Goal: Task Accomplishment & Management: Manage account settings

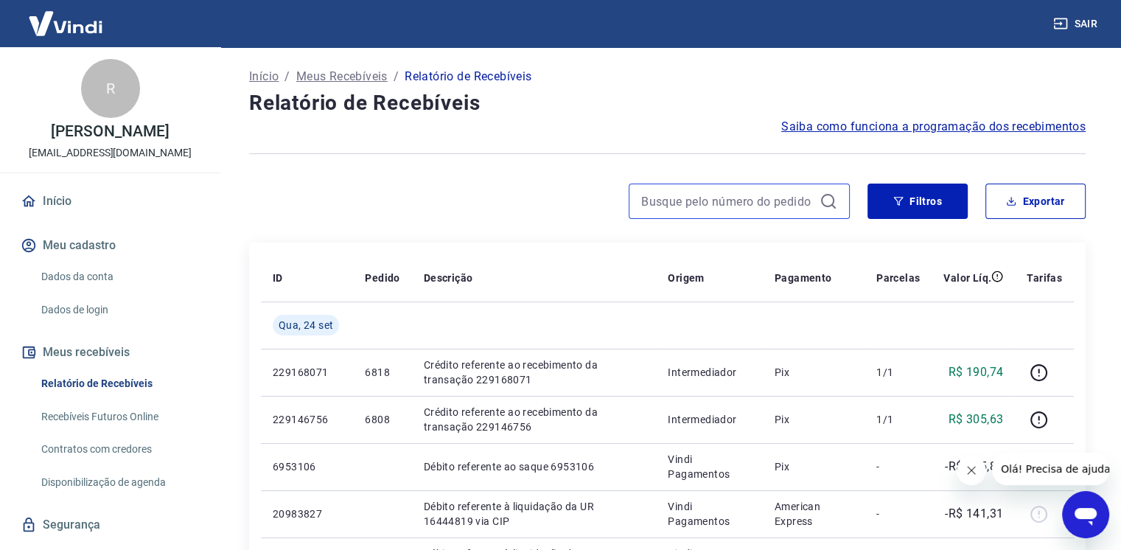
click at [696, 208] on input at bounding box center [727, 201] width 172 height 22
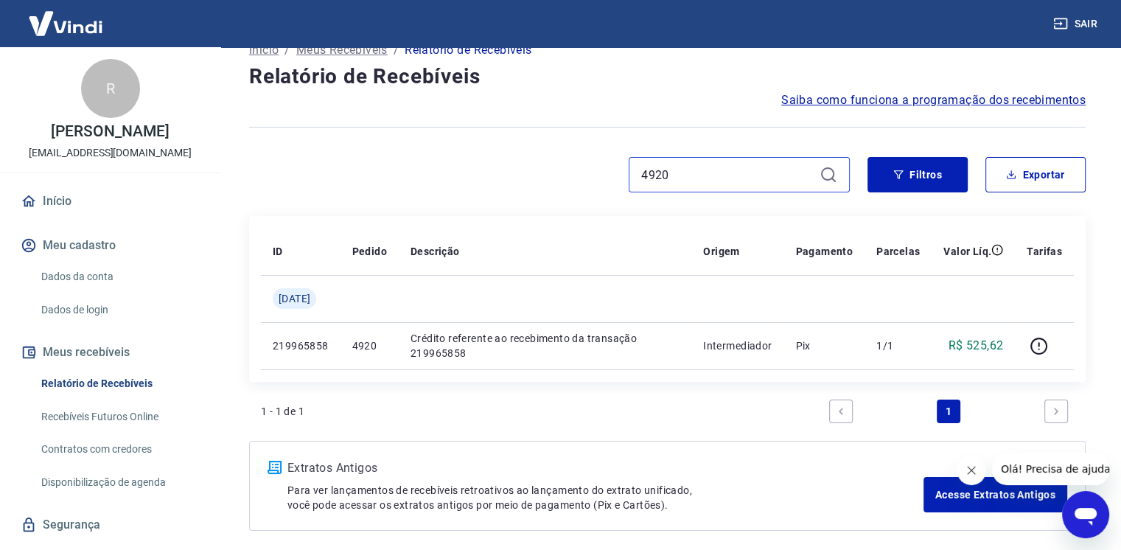
scroll to position [74, 0]
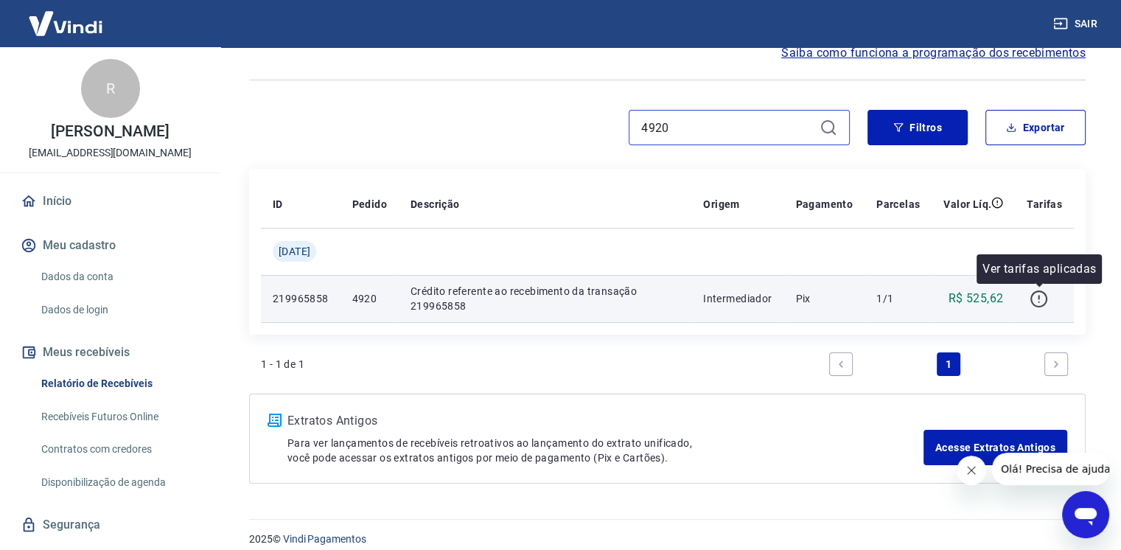
type input "4920"
click at [1043, 298] on icon "button" at bounding box center [1038, 299] width 18 height 18
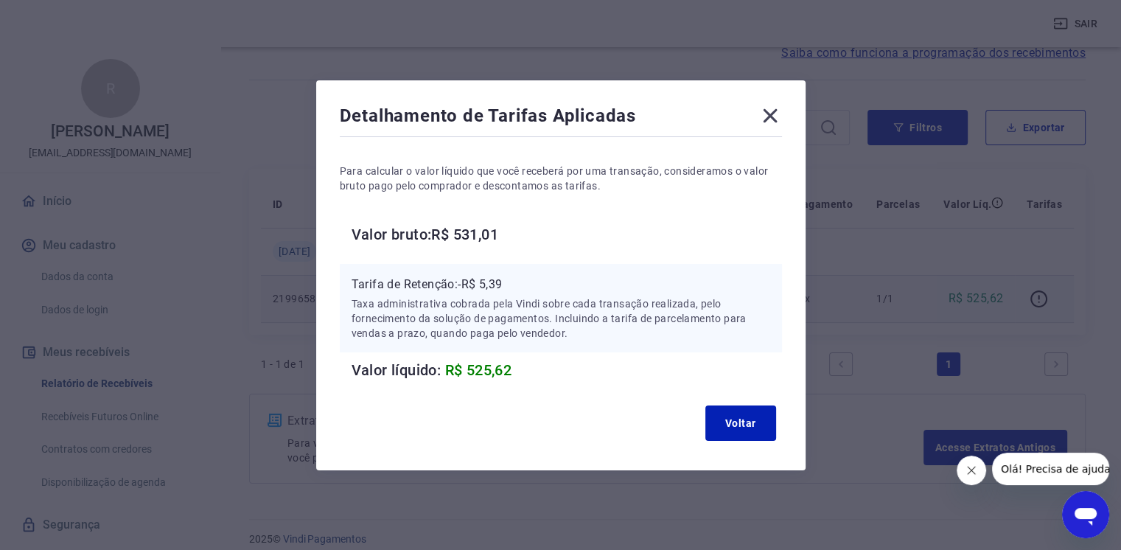
click at [772, 108] on icon at bounding box center [770, 116] width 24 height 24
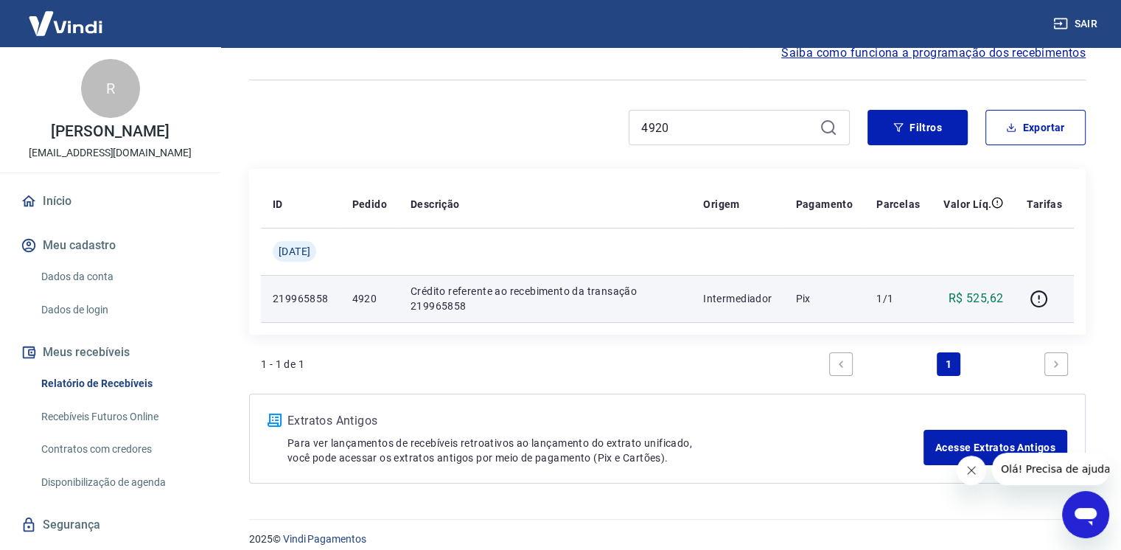
click at [659, 301] on p "Crédito referente ao recebimento da transação 219965858" at bounding box center [544, 298] width 269 height 29
click at [578, 290] on p "Crédito referente ao recebimento da transação 219965858" at bounding box center [544, 298] width 269 height 29
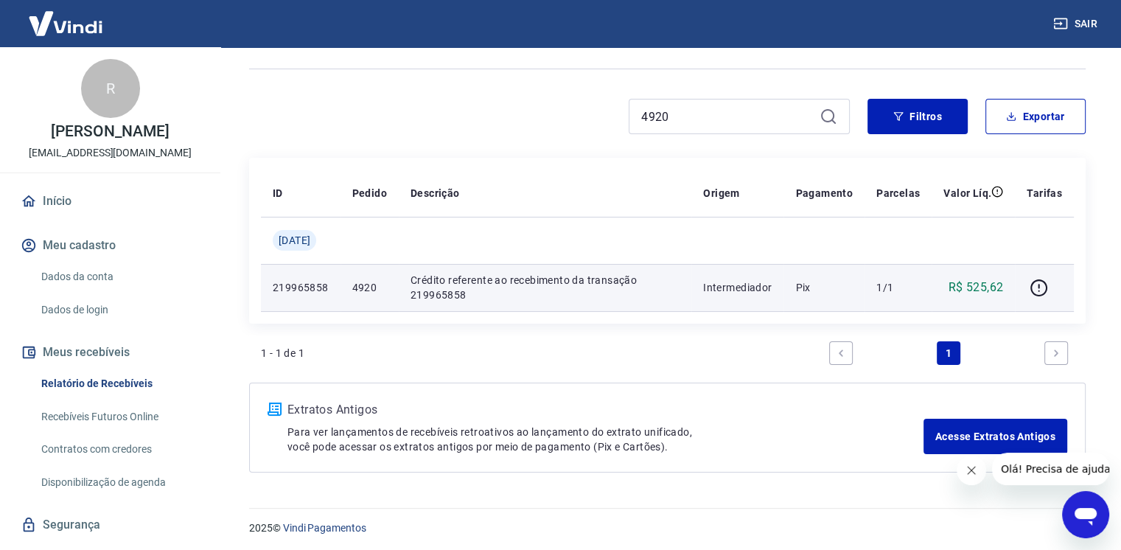
scroll to position [88, 0]
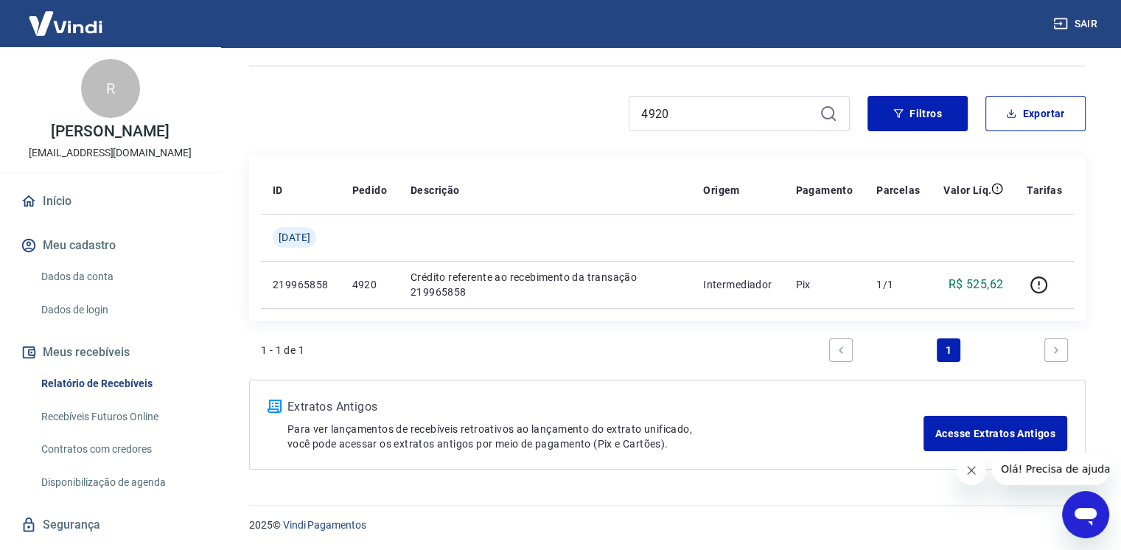
click at [1055, 355] on link "Next page" at bounding box center [1056, 350] width 24 height 24
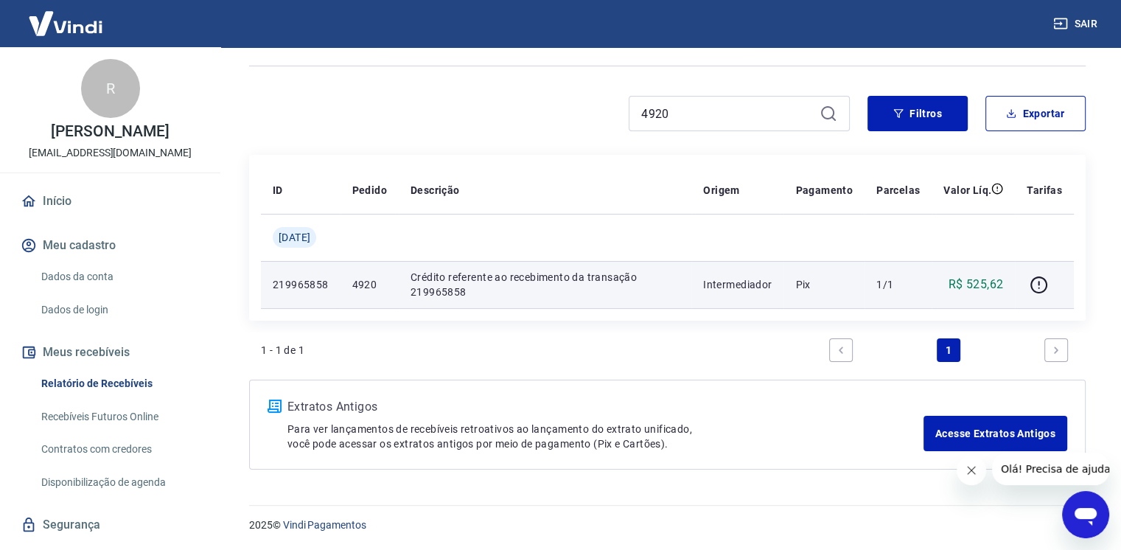
click at [977, 284] on p "R$ 525,62" at bounding box center [975, 285] width 55 height 18
click at [1037, 286] on icon "button" at bounding box center [1038, 285] width 18 height 18
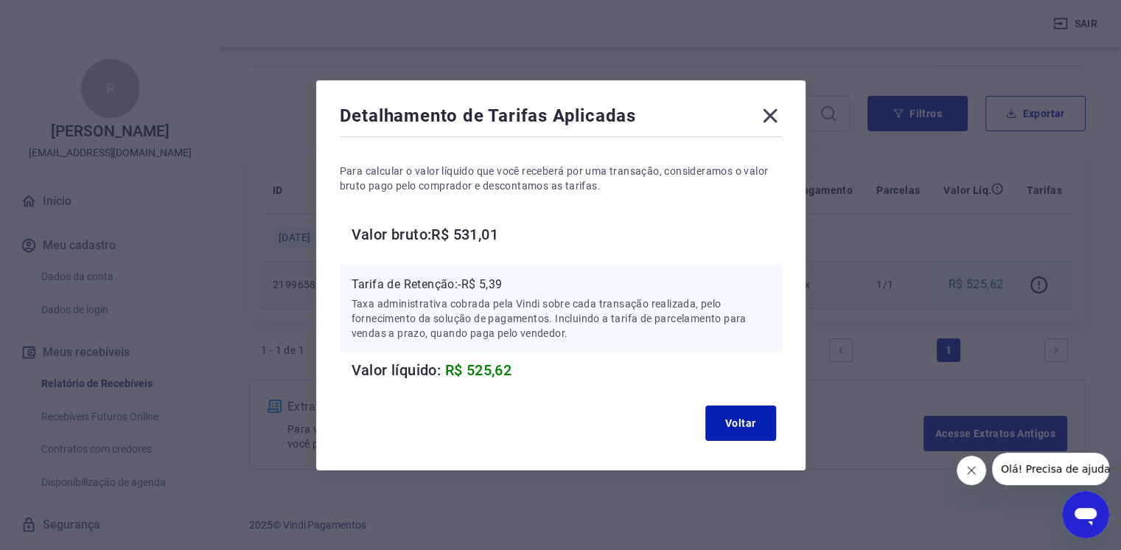
click at [777, 113] on icon at bounding box center [770, 115] width 14 height 14
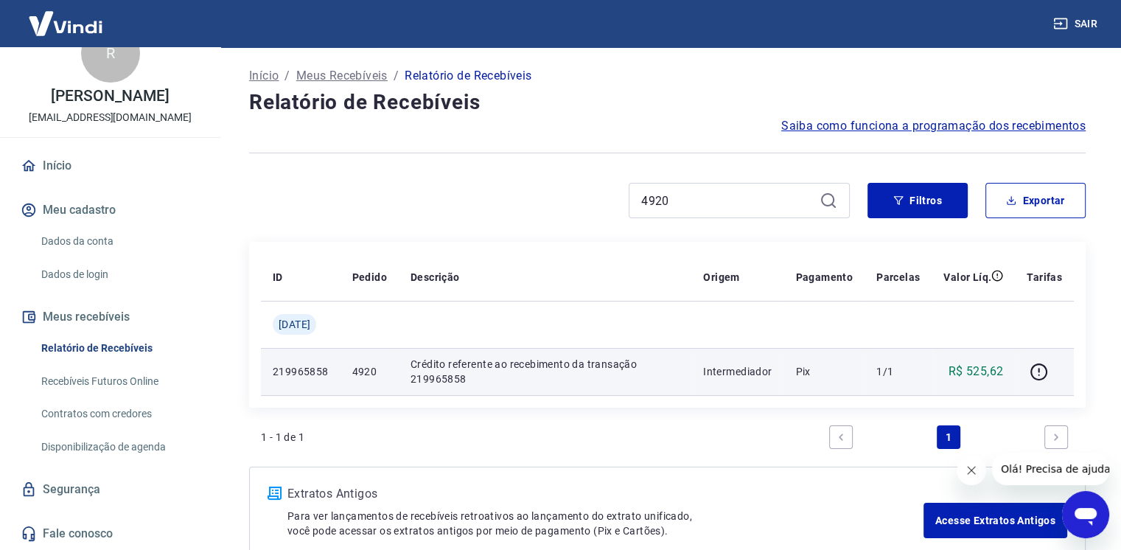
scroll to position [0, 0]
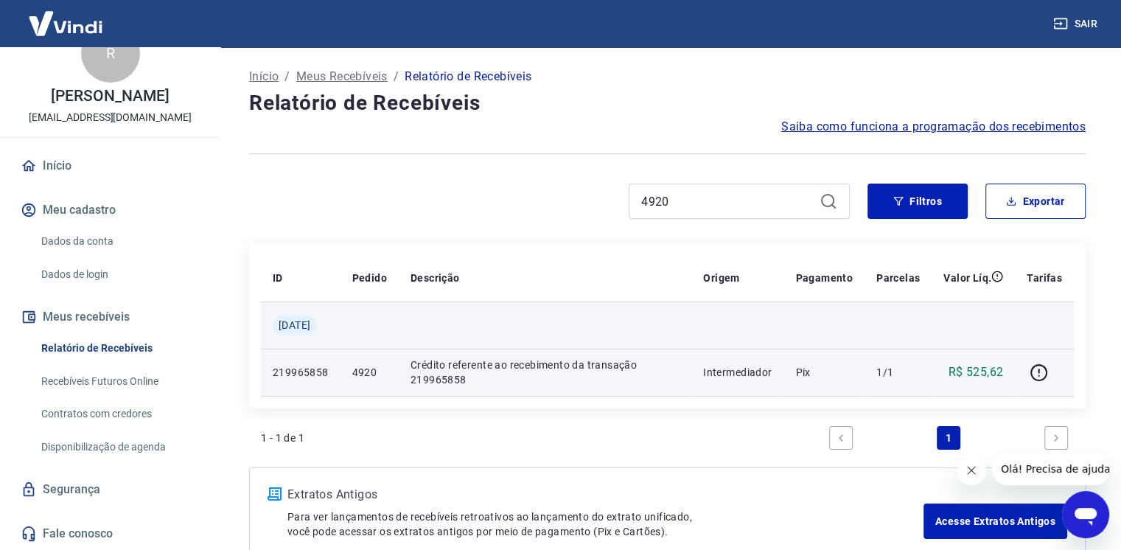
click at [1032, 335] on td at bounding box center [1044, 324] width 59 height 47
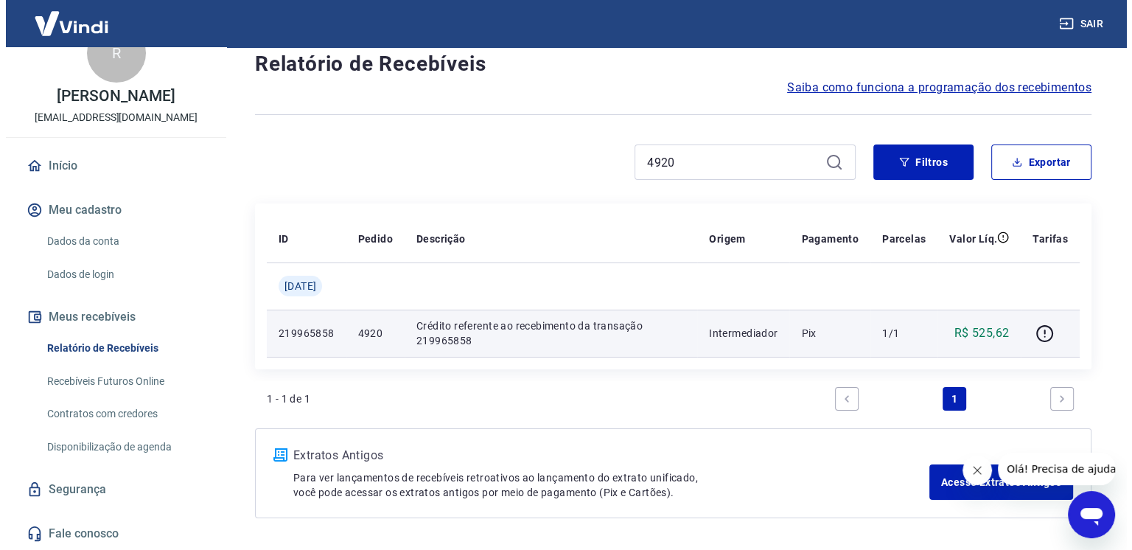
scroll to position [14, 0]
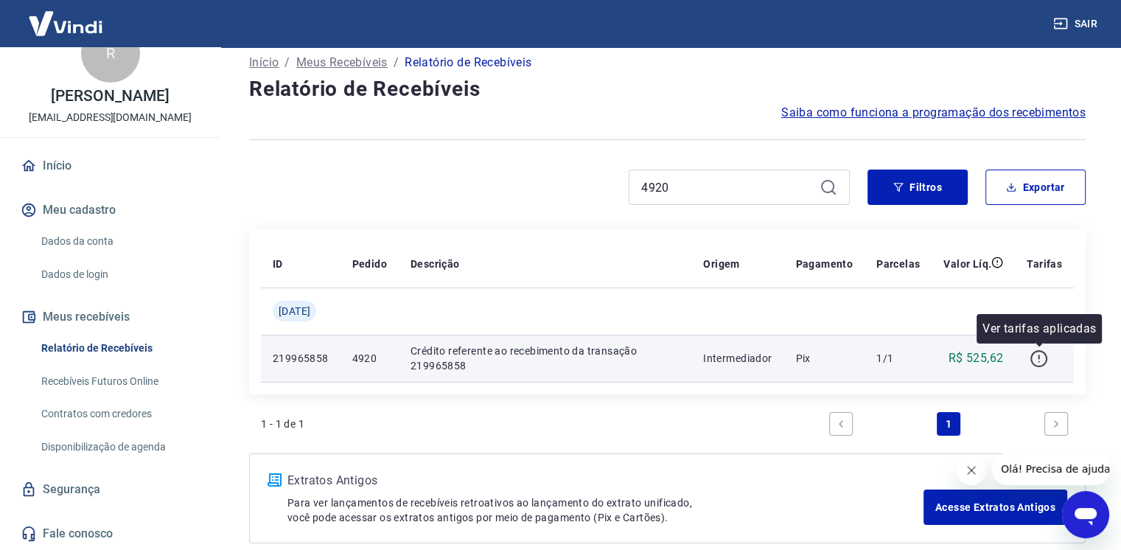
click at [1043, 357] on icon "button" at bounding box center [1038, 358] width 18 height 18
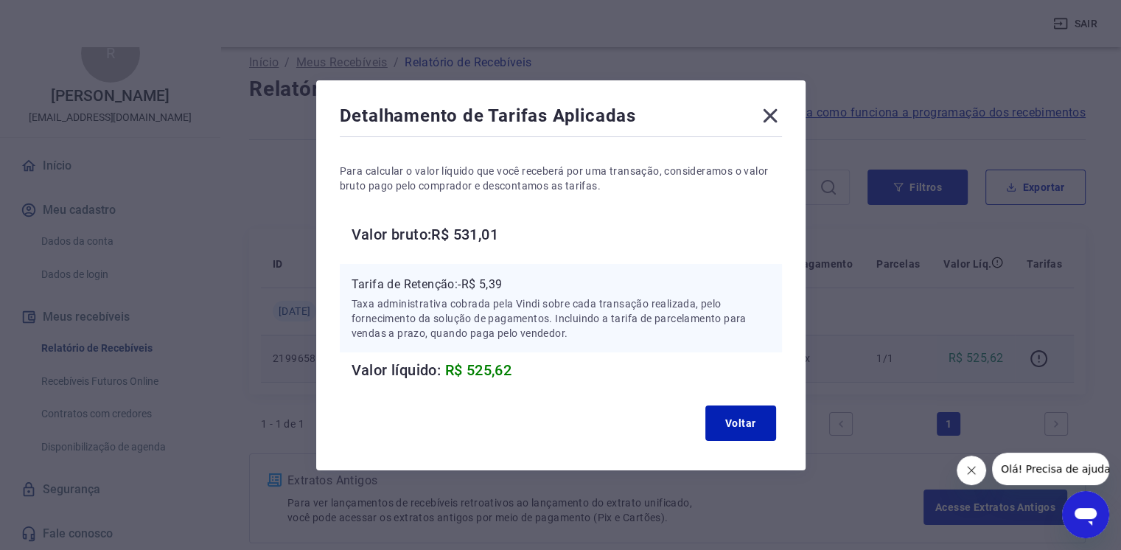
click at [766, 120] on icon at bounding box center [770, 116] width 24 height 24
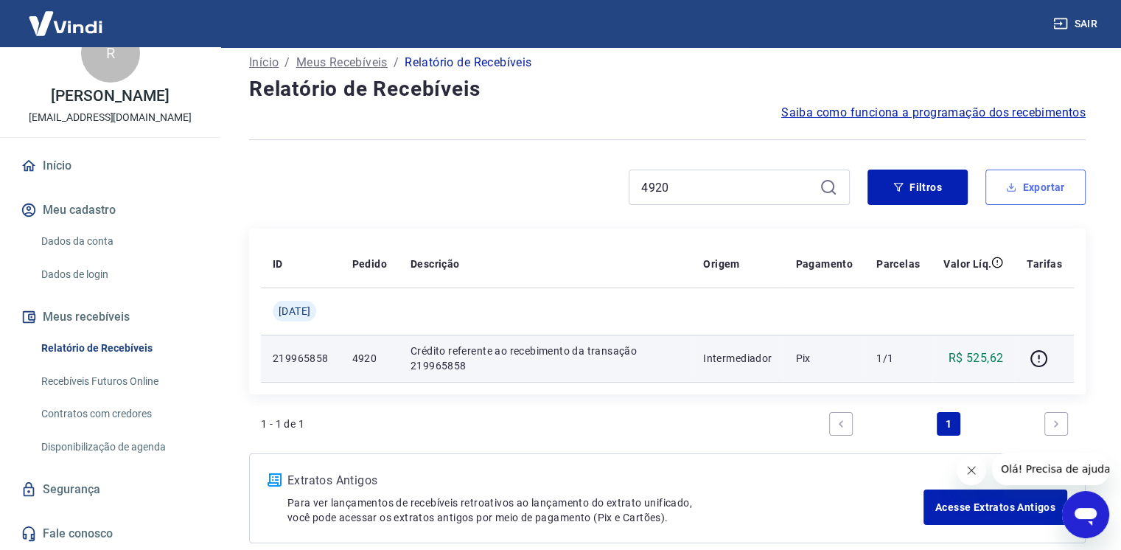
click at [1023, 192] on button "Exportar" at bounding box center [1035, 186] width 100 height 35
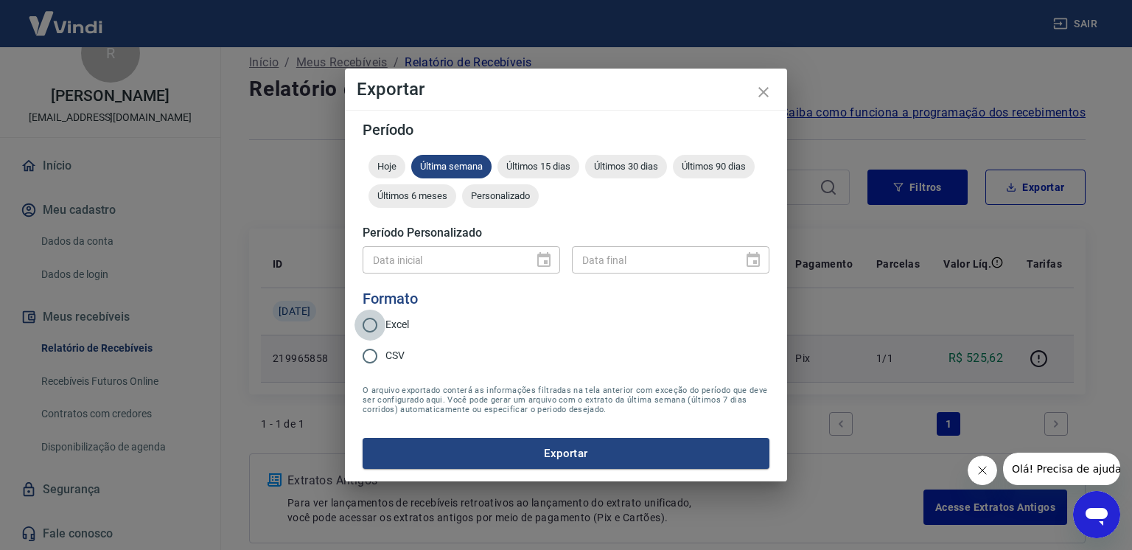
click at [370, 321] on input "Excel" at bounding box center [369, 324] width 31 height 31
radio input "true"
click at [760, 93] on icon "close" at bounding box center [764, 92] width 18 height 18
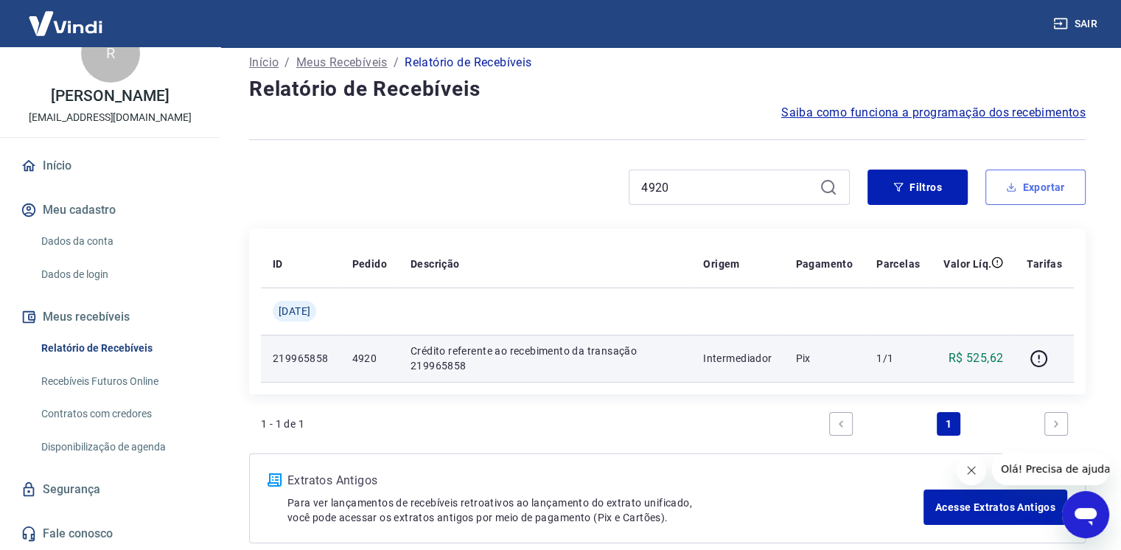
click at [1054, 181] on button "Exportar" at bounding box center [1035, 186] width 100 height 35
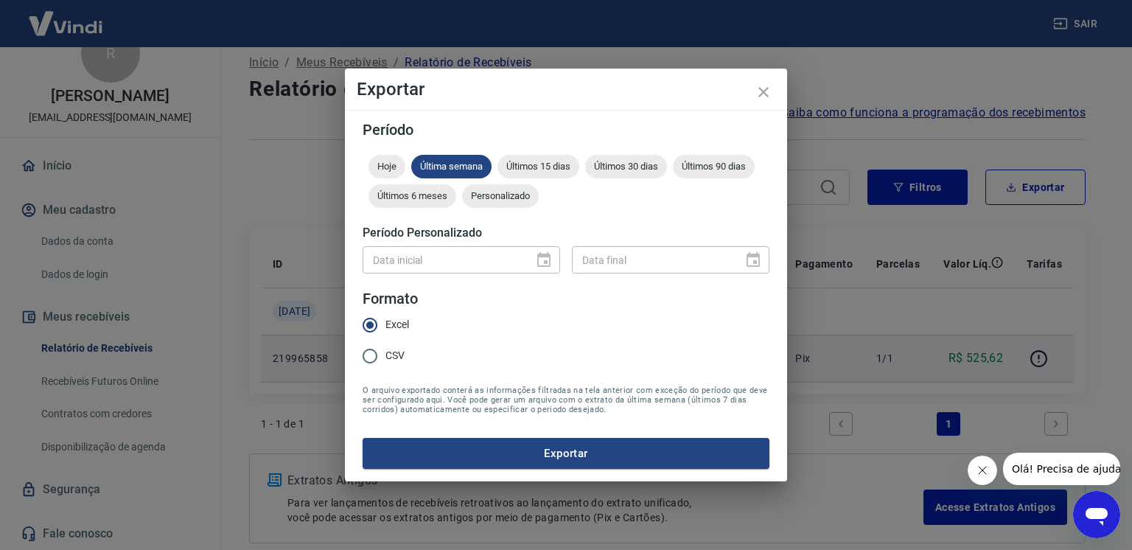
click at [536, 258] on div "Data inicial" at bounding box center [461, 259] width 197 height 27
click at [505, 193] on span "Personalizado" at bounding box center [500, 195] width 77 height 11
click at [549, 251] on icon "Choose date" at bounding box center [544, 260] width 18 height 18
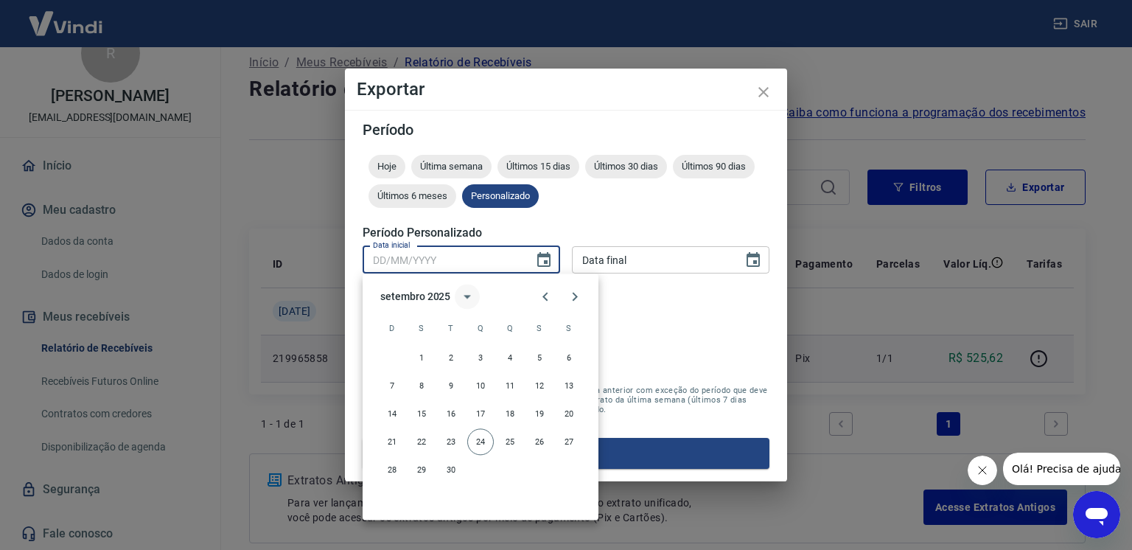
click at [471, 298] on icon "calendar view is open, switch to year view" at bounding box center [467, 296] width 18 height 18
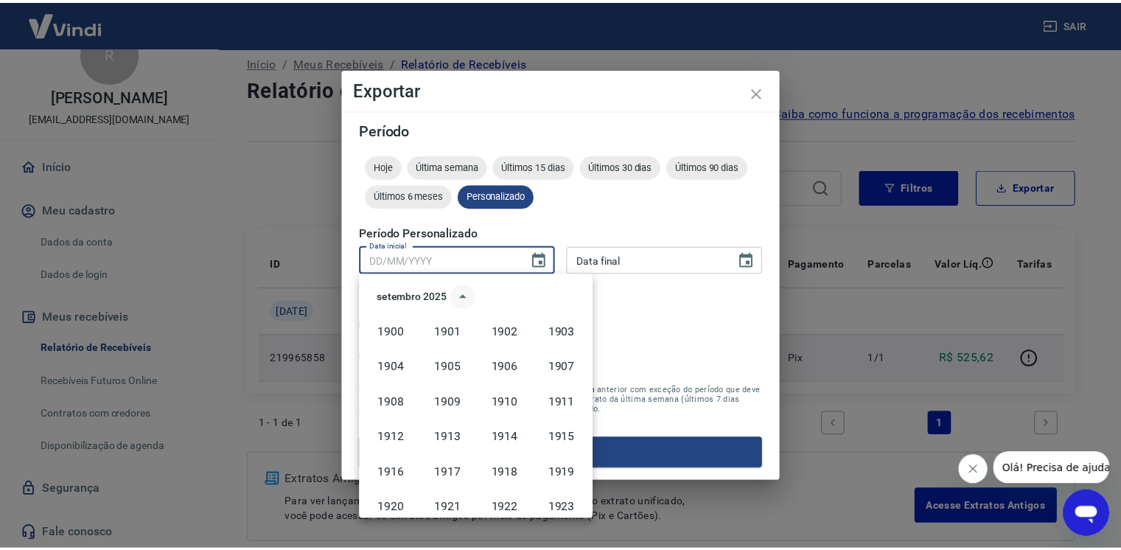
scroll to position [1011, 0]
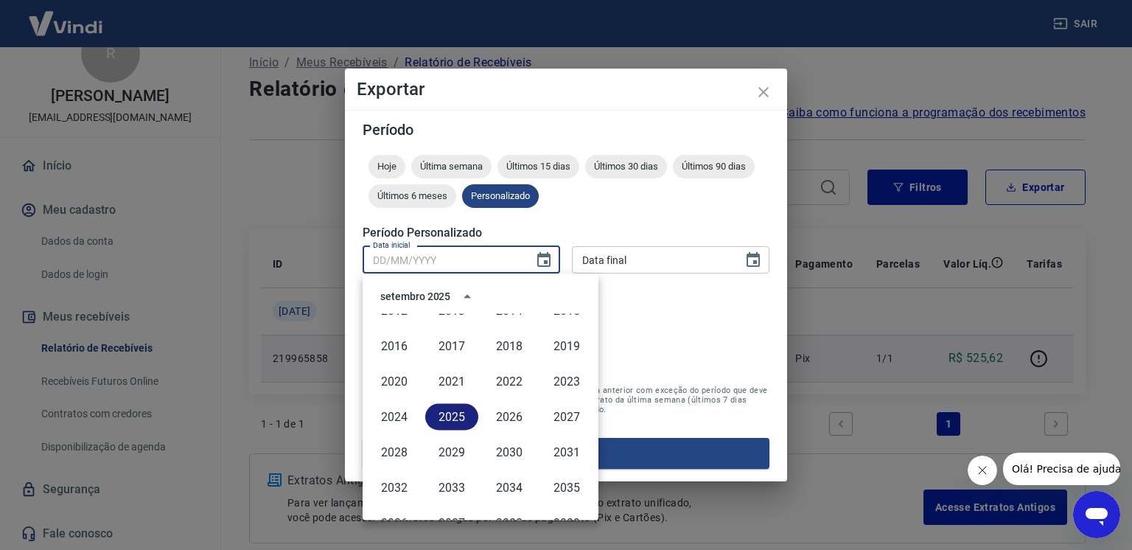
click at [455, 413] on button "2025" at bounding box center [451, 416] width 53 height 27
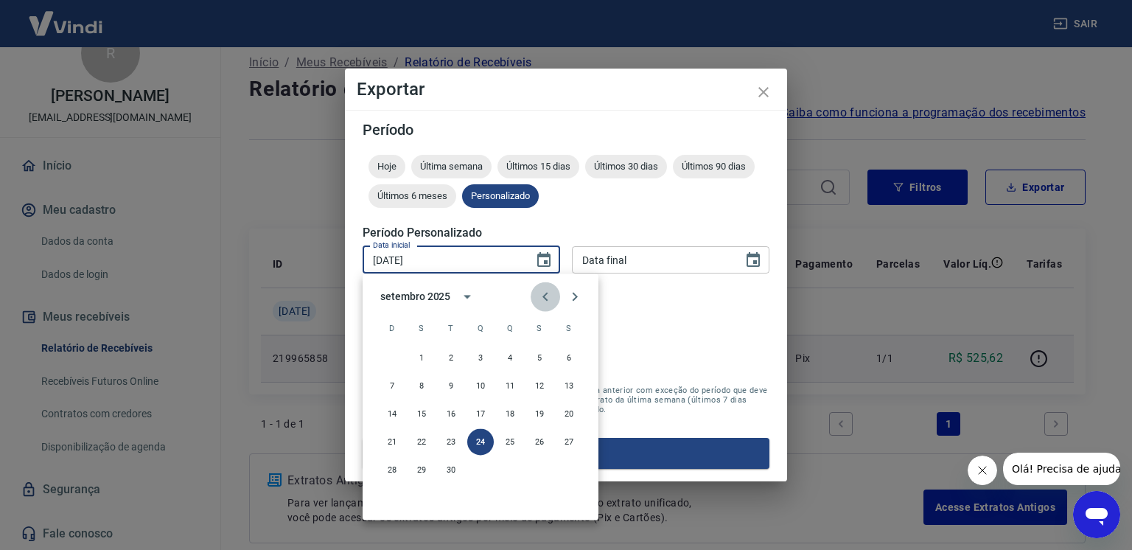
click at [545, 295] on icon "Previous month" at bounding box center [545, 296] width 18 height 18
click at [450, 356] on button "1" at bounding box center [451, 357] width 27 height 27
type input "[DATE]"
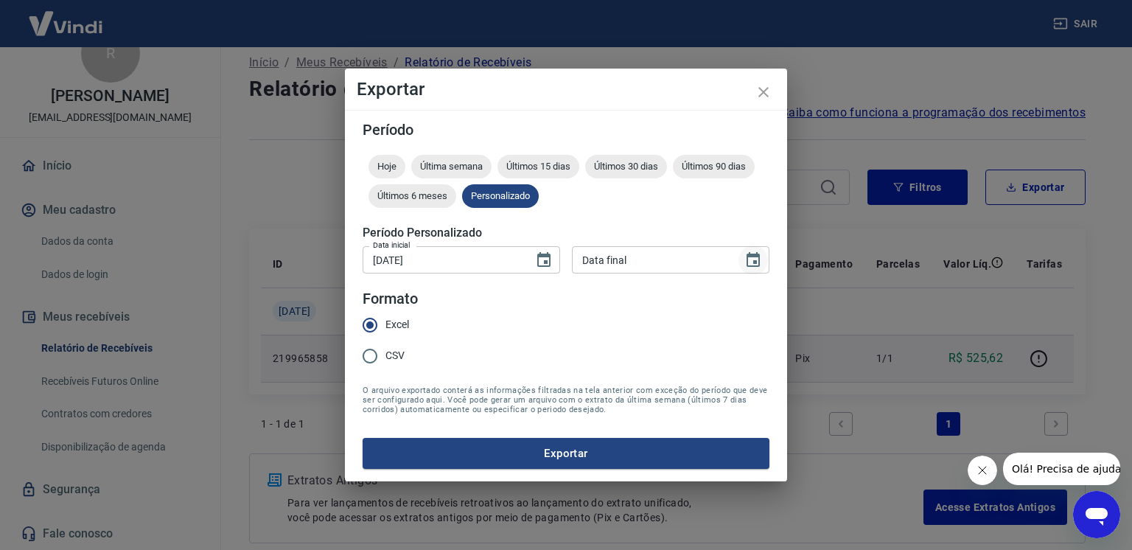
click at [760, 265] on icon "Choose date" at bounding box center [753, 260] width 18 height 18
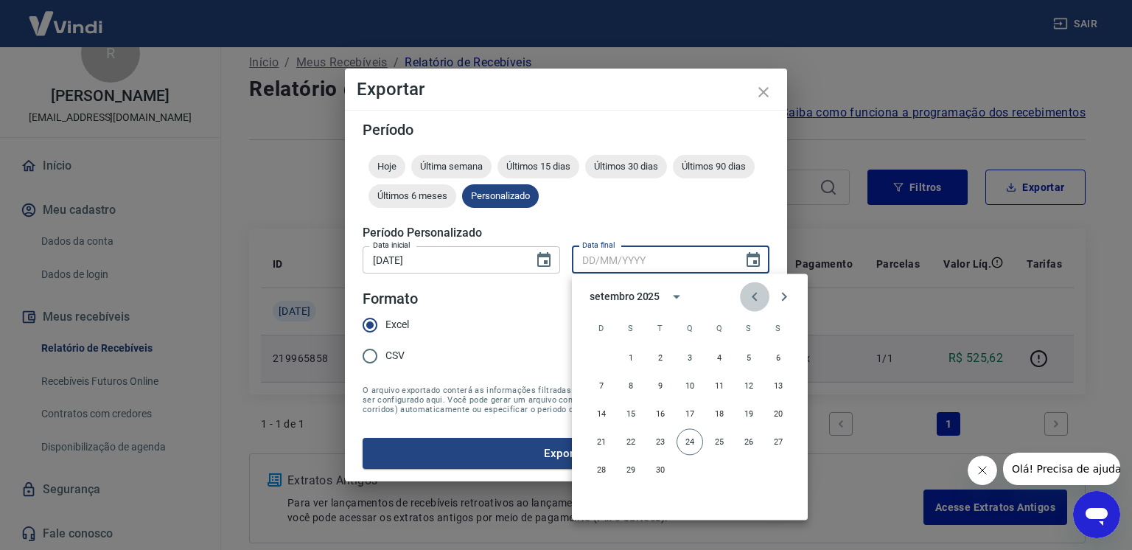
click at [757, 297] on icon "Previous month" at bounding box center [755, 296] width 18 height 18
click at [715, 463] on button "31" at bounding box center [719, 469] width 27 height 27
type input "[DATE]"
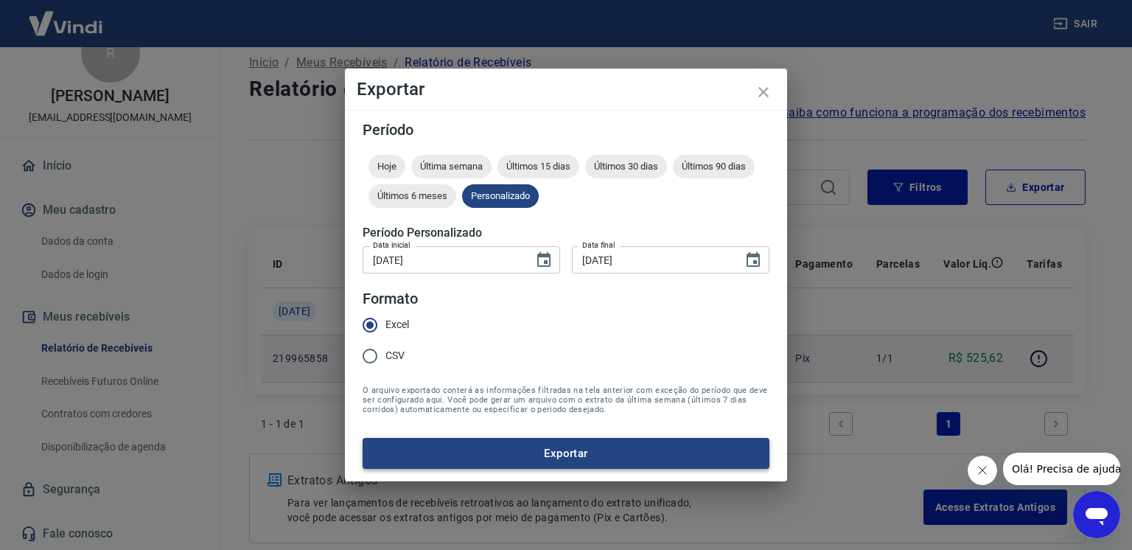
click at [588, 454] on button "Exportar" at bounding box center [566, 453] width 407 height 31
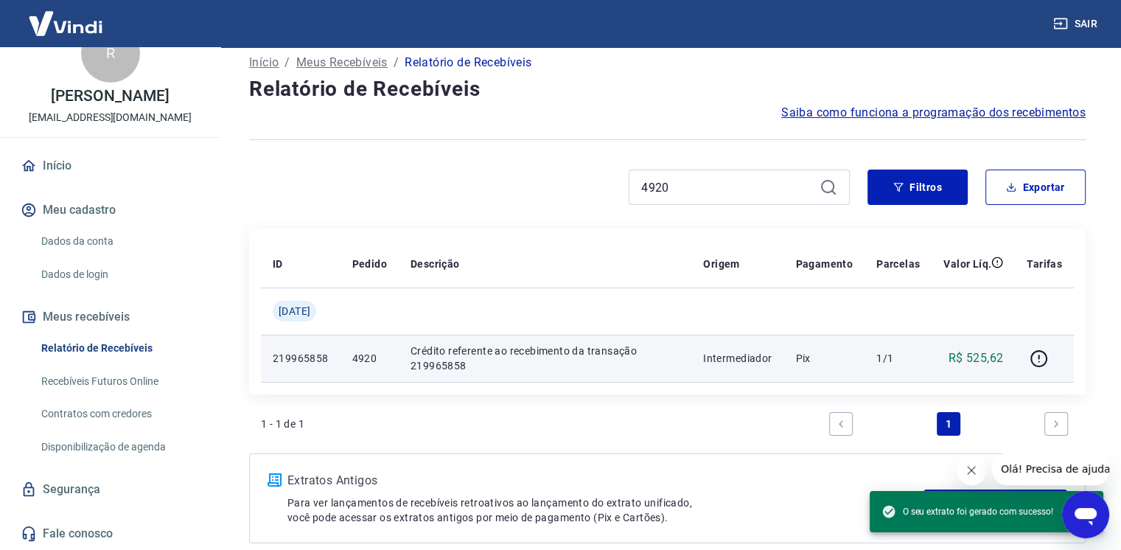
click at [489, 181] on div "4920" at bounding box center [549, 186] width 601 height 35
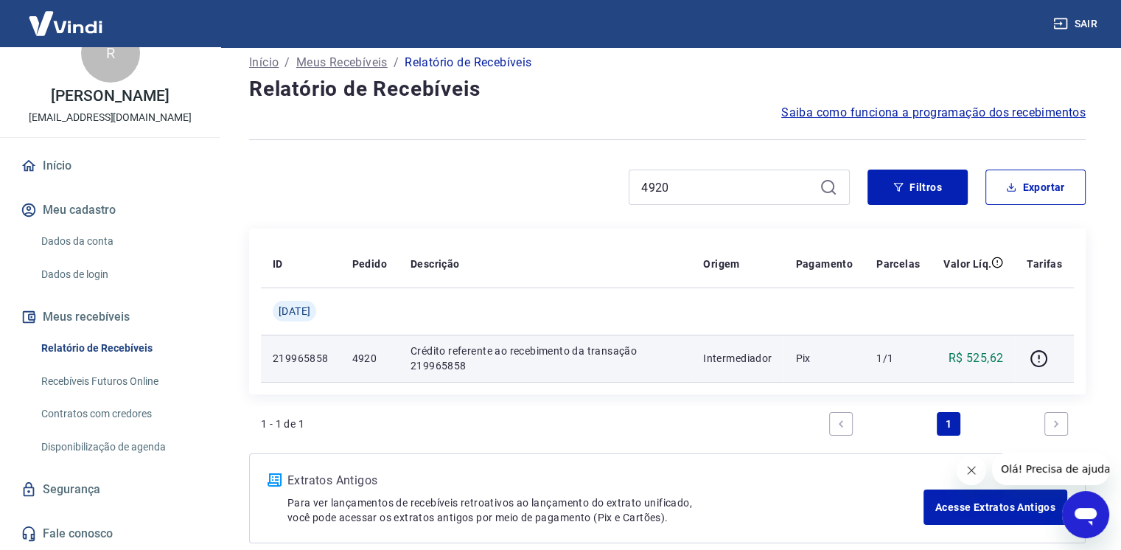
click at [127, 379] on link "Recebíveis Futuros Online" at bounding box center [118, 381] width 167 height 30
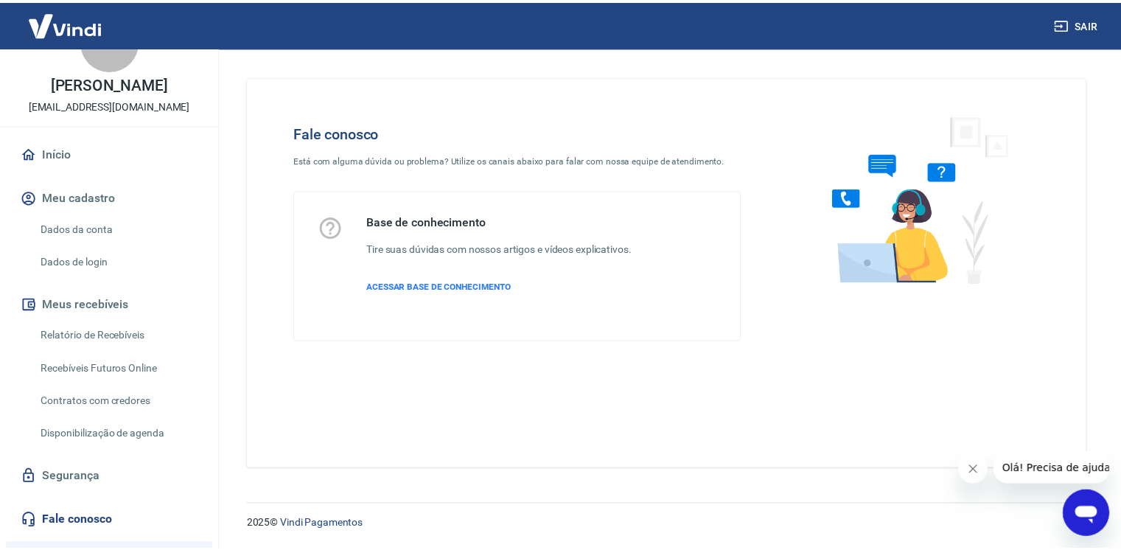
scroll to position [74, 0]
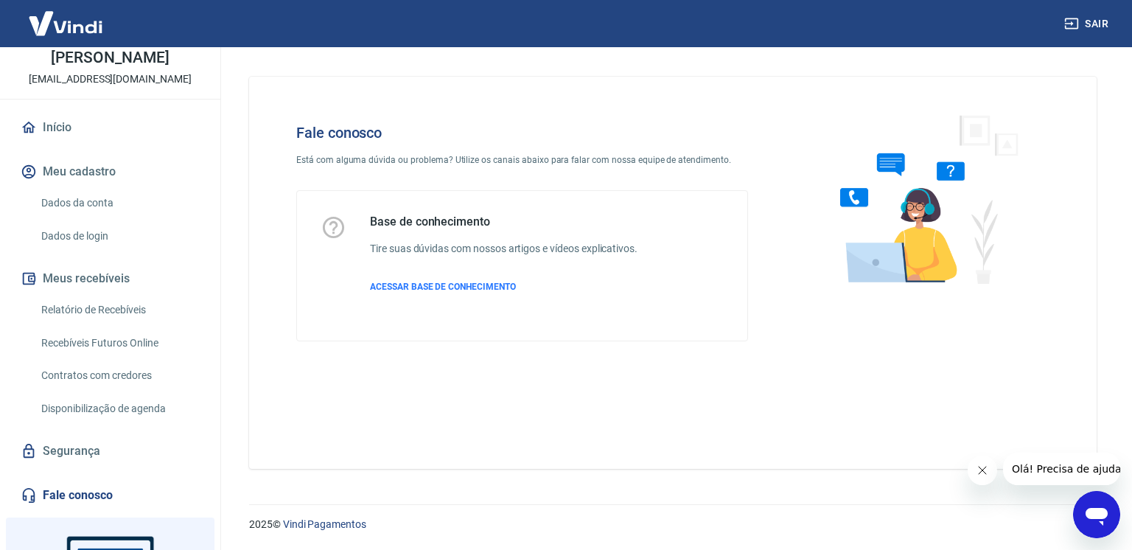
click at [94, 272] on button "Meus recebíveis" at bounding box center [110, 278] width 185 height 32
click at [452, 281] on span "ACESSAR BASE DE CONHECIMENTO" at bounding box center [443, 286] width 146 height 10
click at [135, 309] on link "Relatório de Recebíveis" at bounding box center [118, 310] width 167 height 30
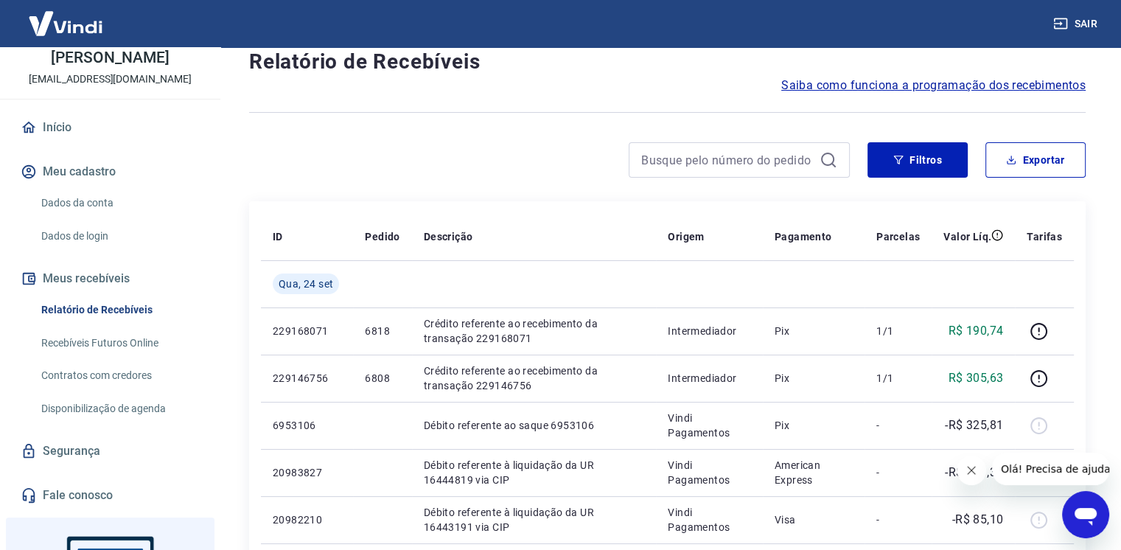
scroll to position [74, 0]
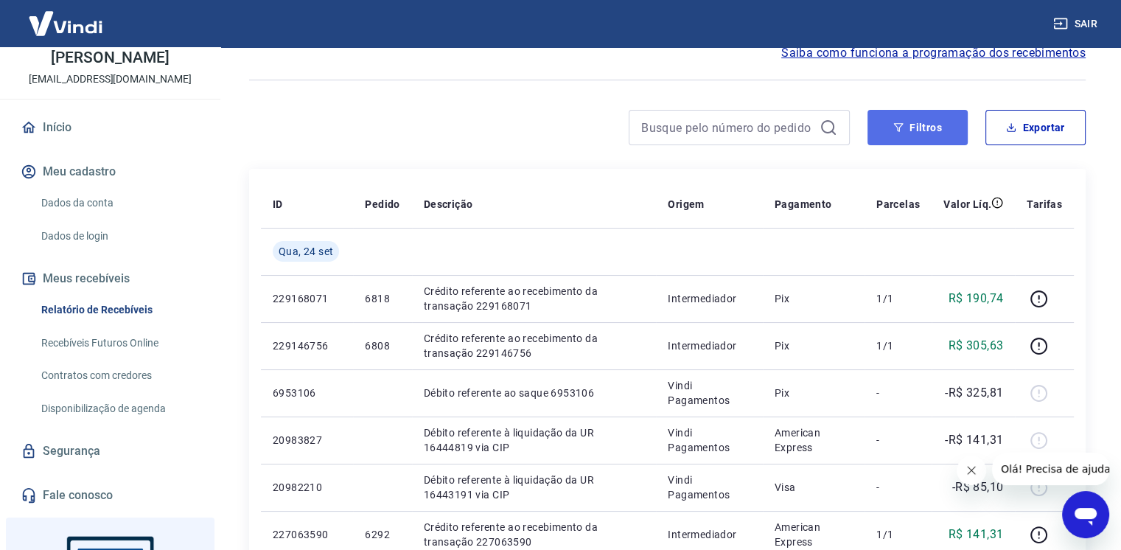
click at [940, 125] on button "Filtros" at bounding box center [917, 127] width 100 height 35
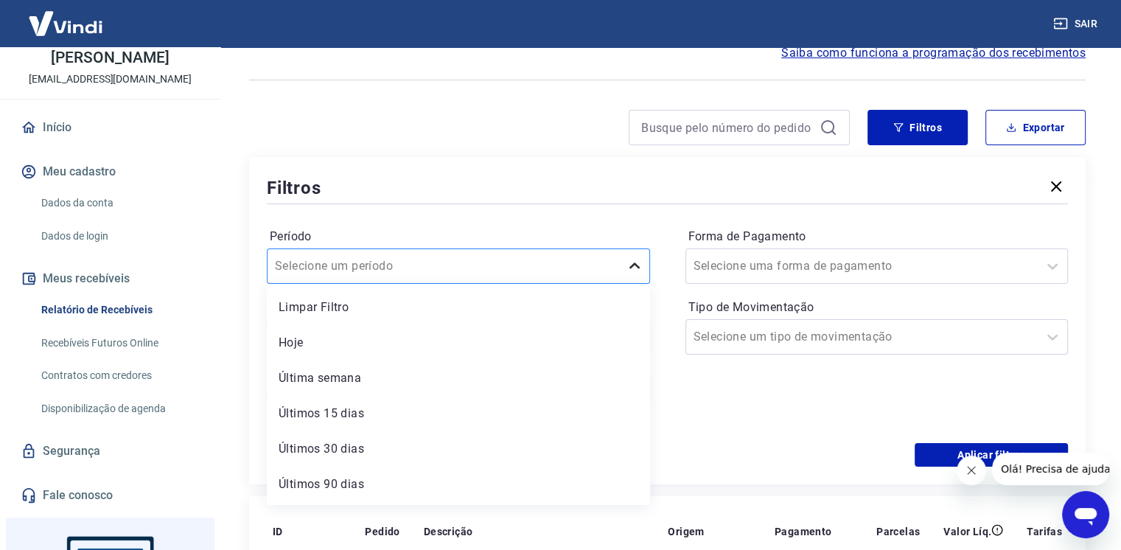
click at [636, 263] on icon at bounding box center [635, 266] width 18 height 18
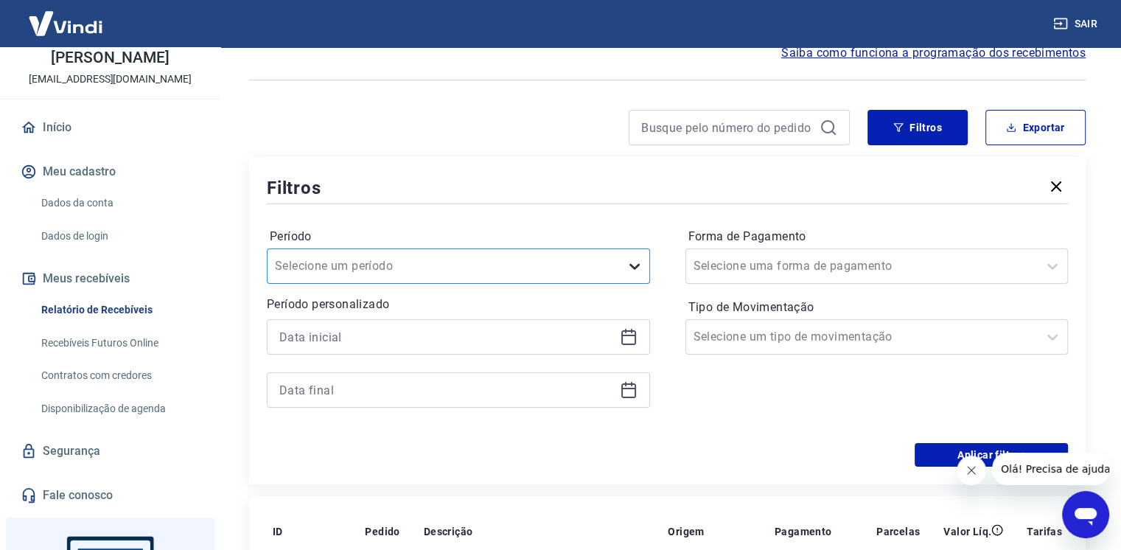
click at [626, 270] on icon at bounding box center [635, 266] width 18 height 18
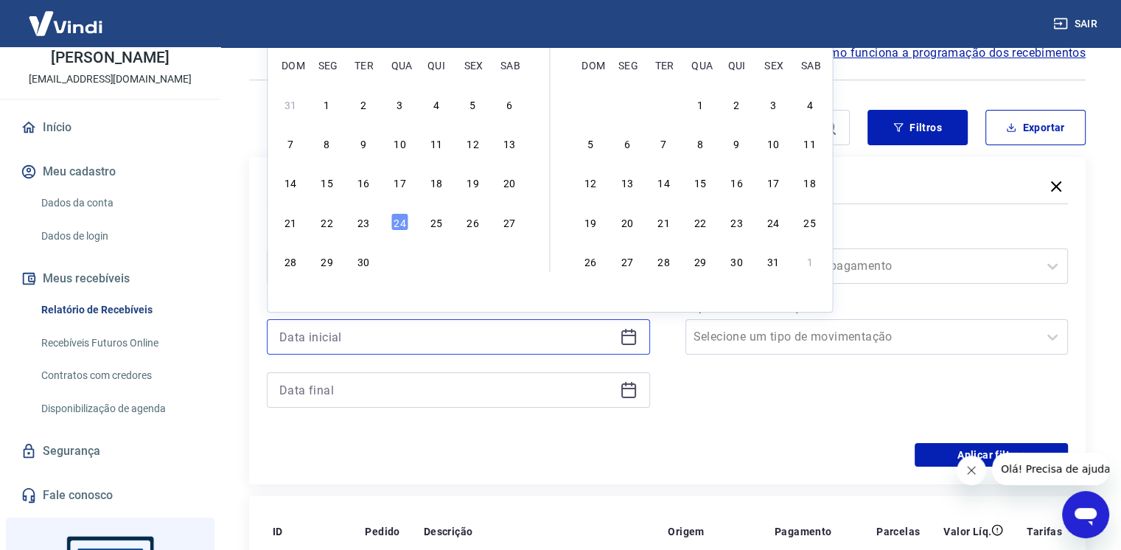
click at [596, 343] on input at bounding box center [446, 337] width 335 height 22
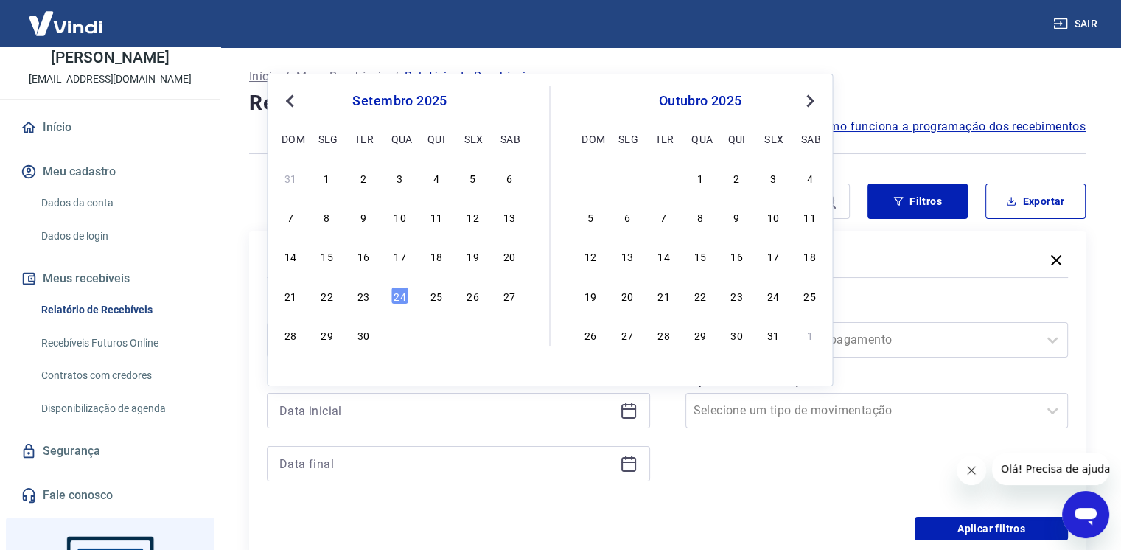
click at [291, 102] on span "Previous Month" at bounding box center [291, 100] width 0 height 17
click at [365, 174] on div "1" at bounding box center [363, 178] width 18 height 18
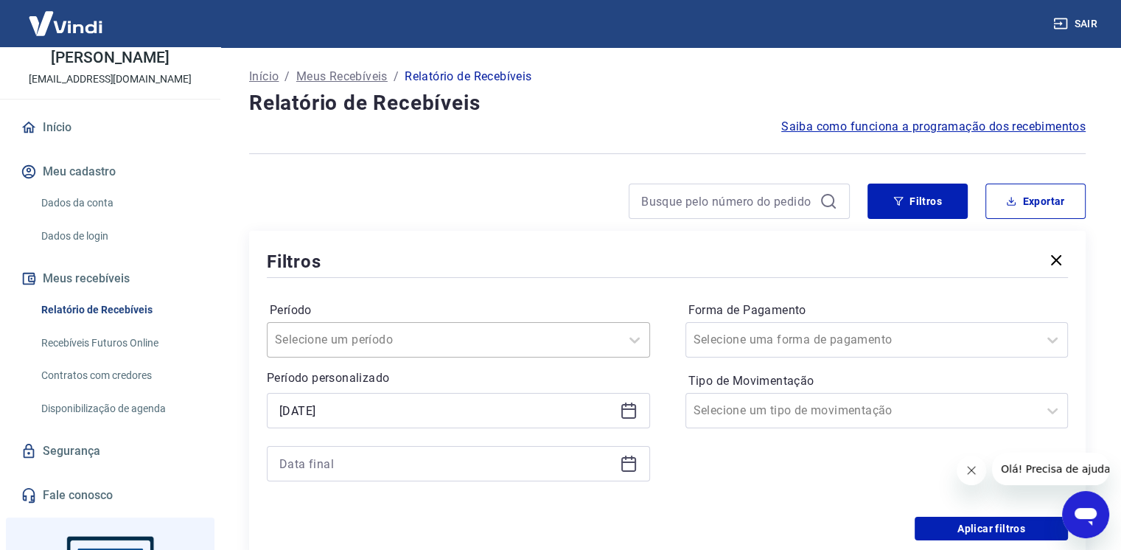
type input "[DATE]"
click at [441, 337] on div "Selecione um período" at bounding box center [458, 339] width 383 height 35
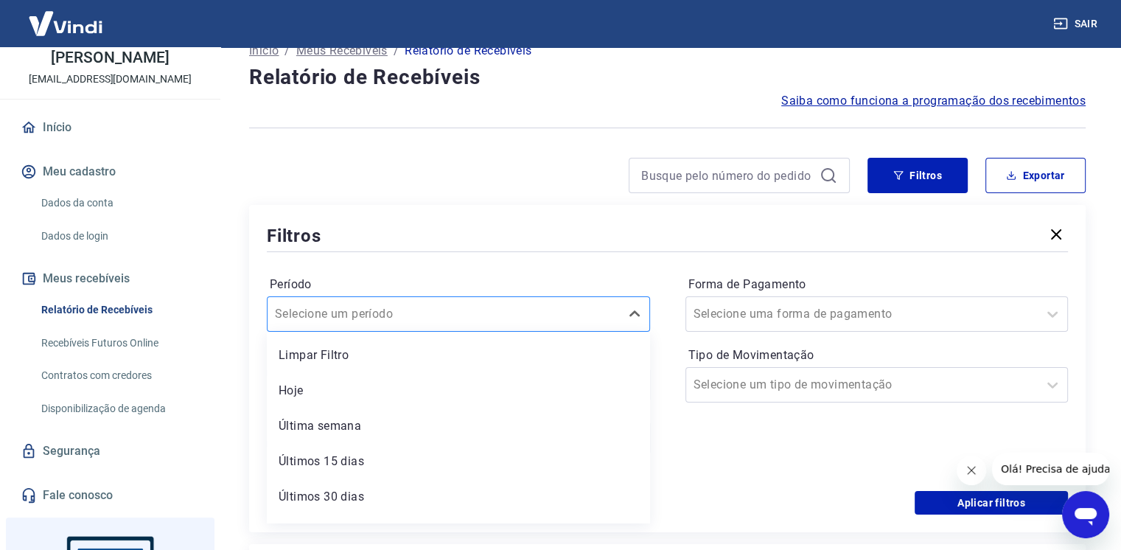
scroll to position [29, 0]
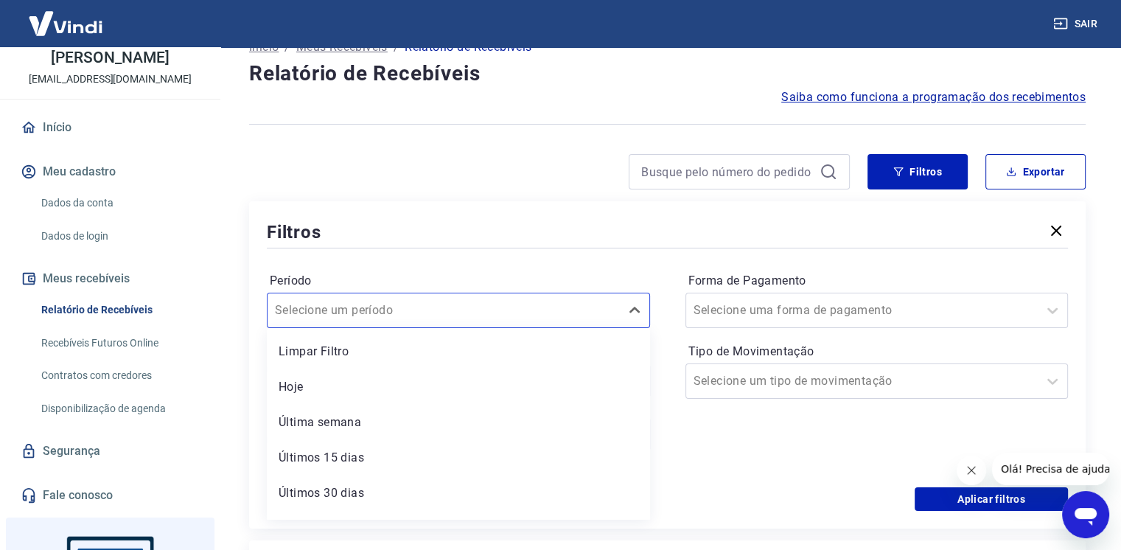
click at [715, 435] on div "Forma de Pagamento Selecione uma forma de pagamento Tipo de Movimentação Seleci…" at bounding box center [876, 369] width 383 height 200
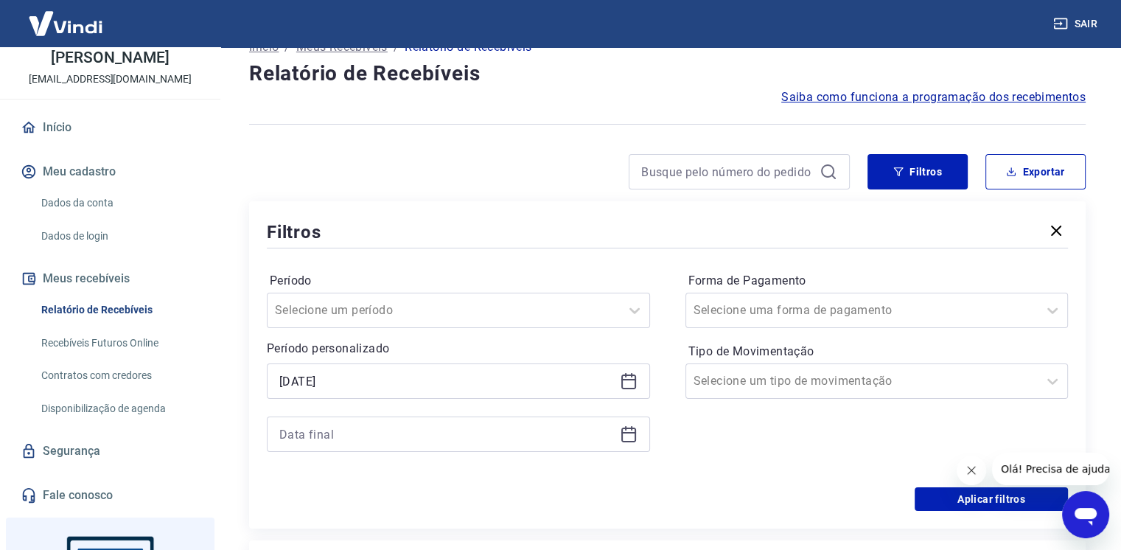
click at [620, 445] on div at bounding box center [458, 433] width 383 height 35
click at [634, 437] on icon at bounding box center [629, 434] width 18 height 18
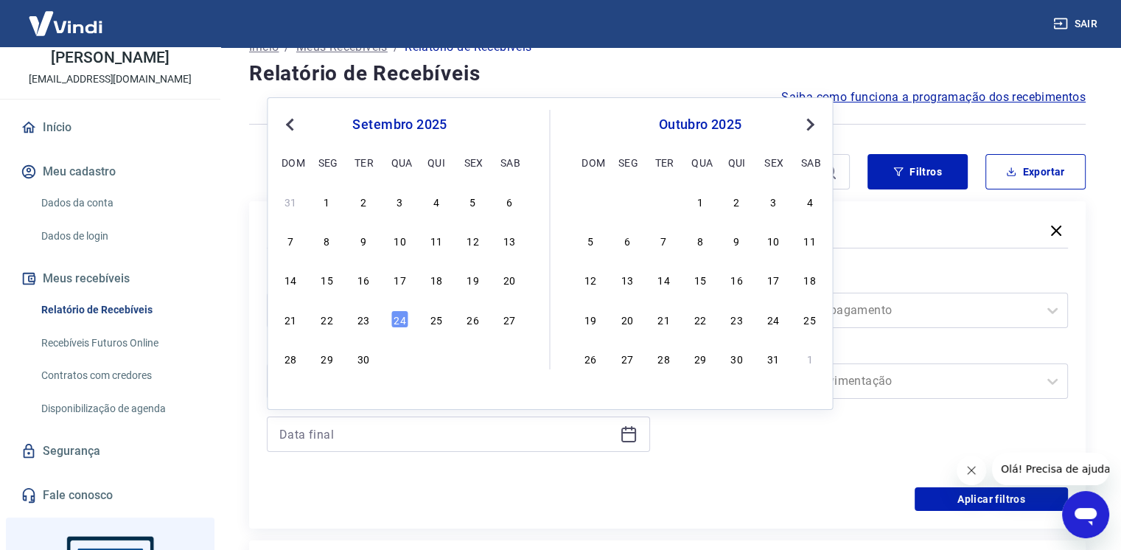
click at [287, 114] on div "setembro 2025 dom seg ter qua qui sex sab" at bounding box center [399, 141] width 240 height 63
click at [287, 125] on button "Previous Month" at bounding box center [290, 125] width 18 height 18
click at [436, 359] on div "31" at bounding box center [436, 358] width 18 height 18
type input "[DATE]"
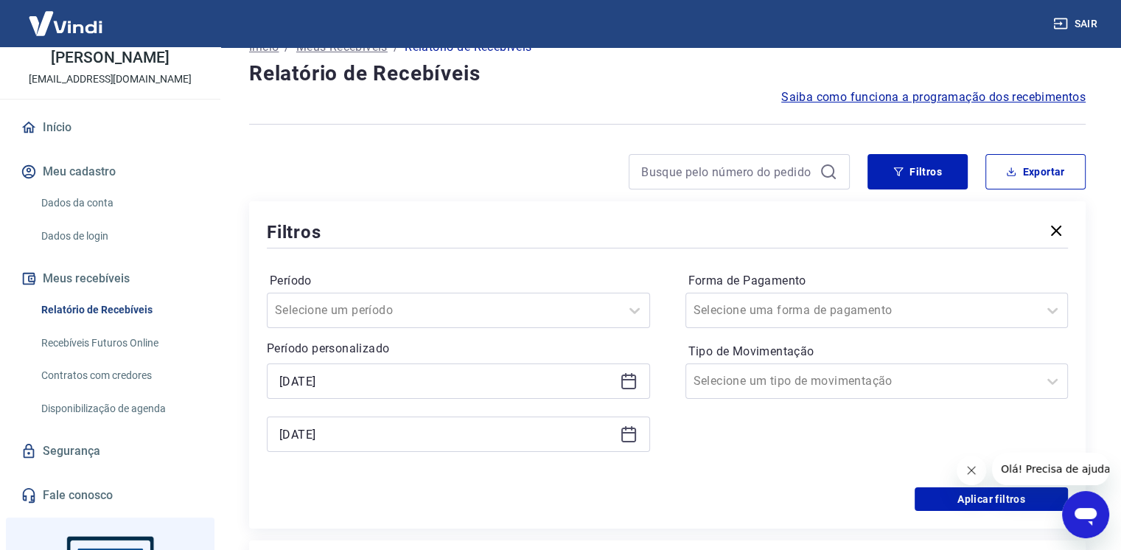
click at [710, 478] on div "Período Selecione um período Período personalizado Selected date: terça-feira, …" at bounding box center [667, 369] width 801 height 236
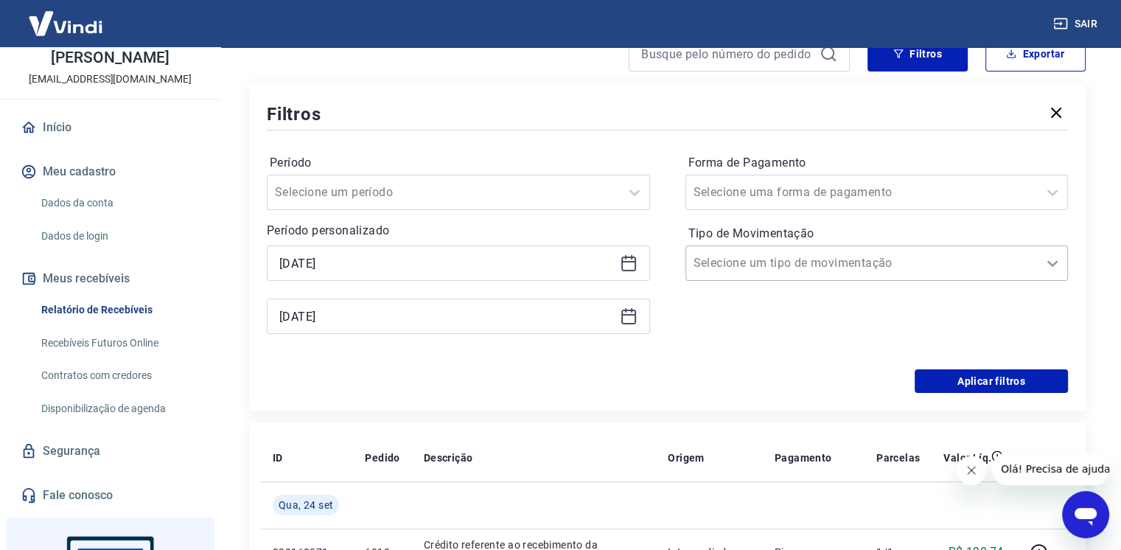
scroll to position [177, 0]
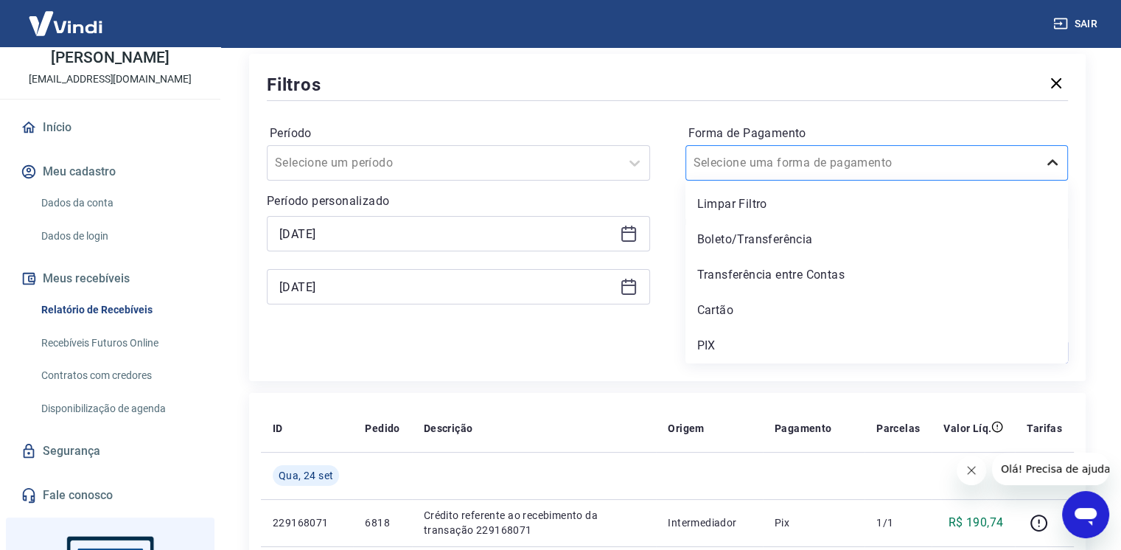
click at [1054, 165] on icon at bounding box center [1052, 163] width 18 height 18
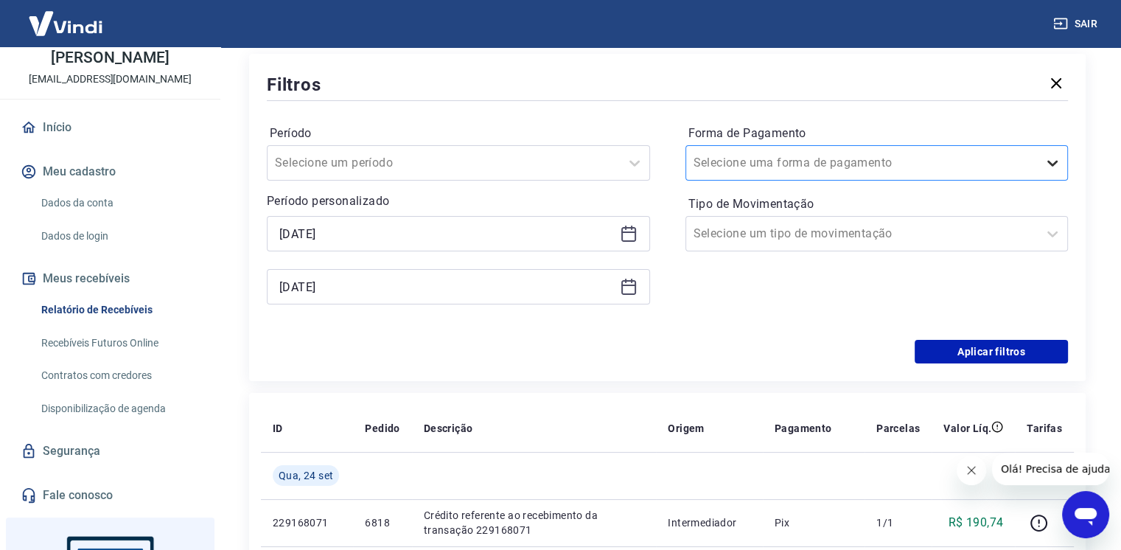
click at [1054, 165] on icon at bounding box center [1052, 163] width 18 height 18
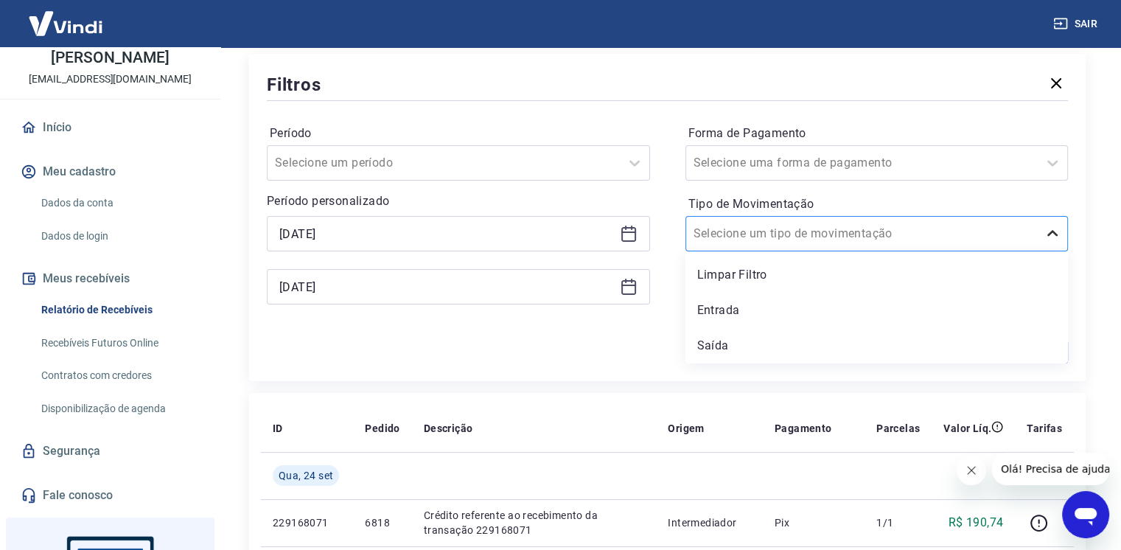
click at [1058, 232] on icon at bounding box center [1052, 234] width 18 height 18
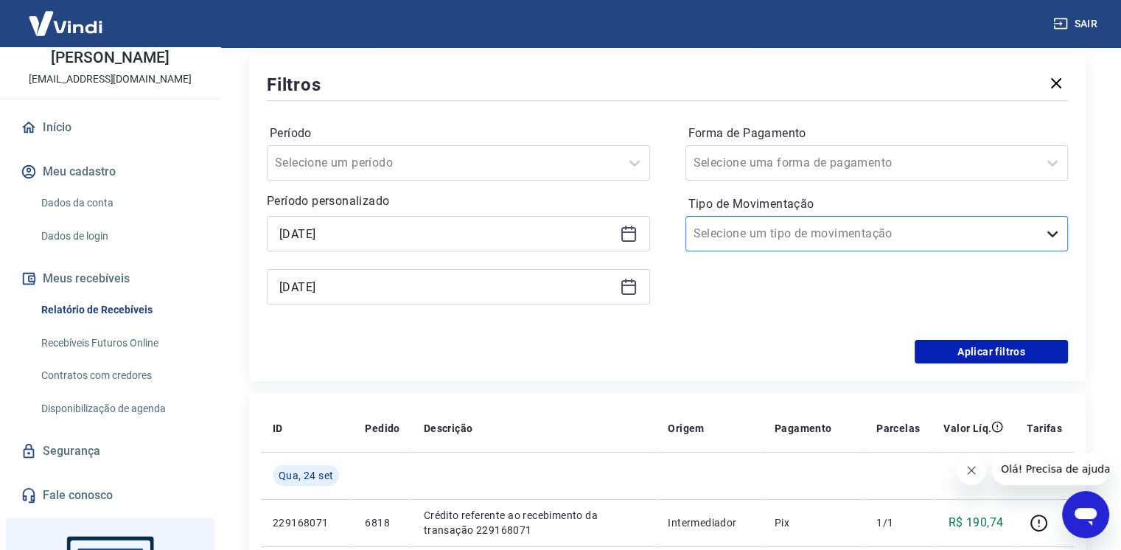
click at [1058, 232] on icon at bounding box center [1052, 234] width 18 height 18
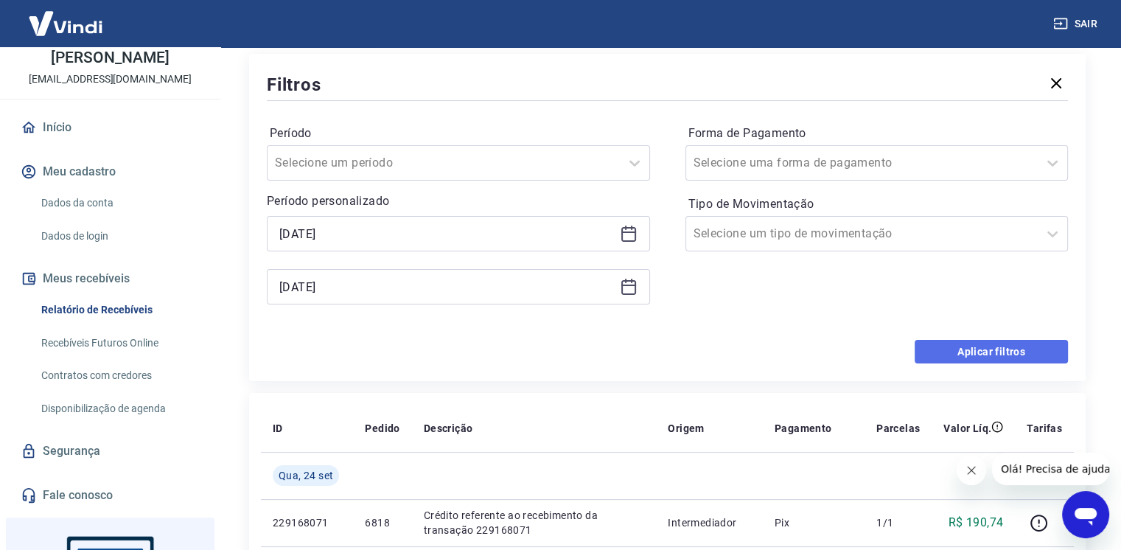
click at [1035, 349] on button "Aplicar filtros" at bounding box center [990, 352] width 153 height 24
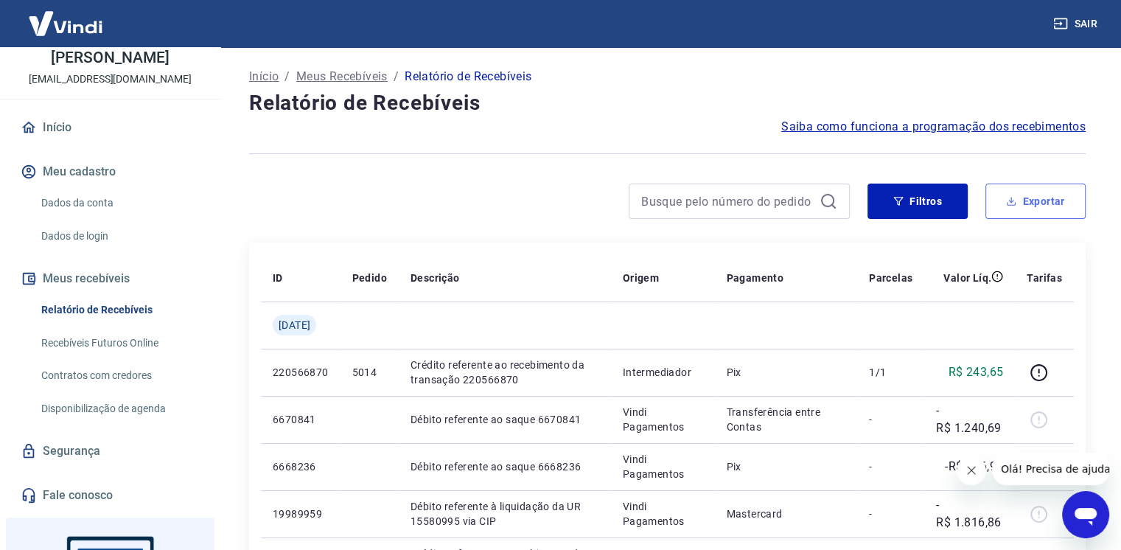
click at [1060, 200] on button "Exportar" at bounding box center [1035, 200] width 100 height 35
type input "[DATE]"
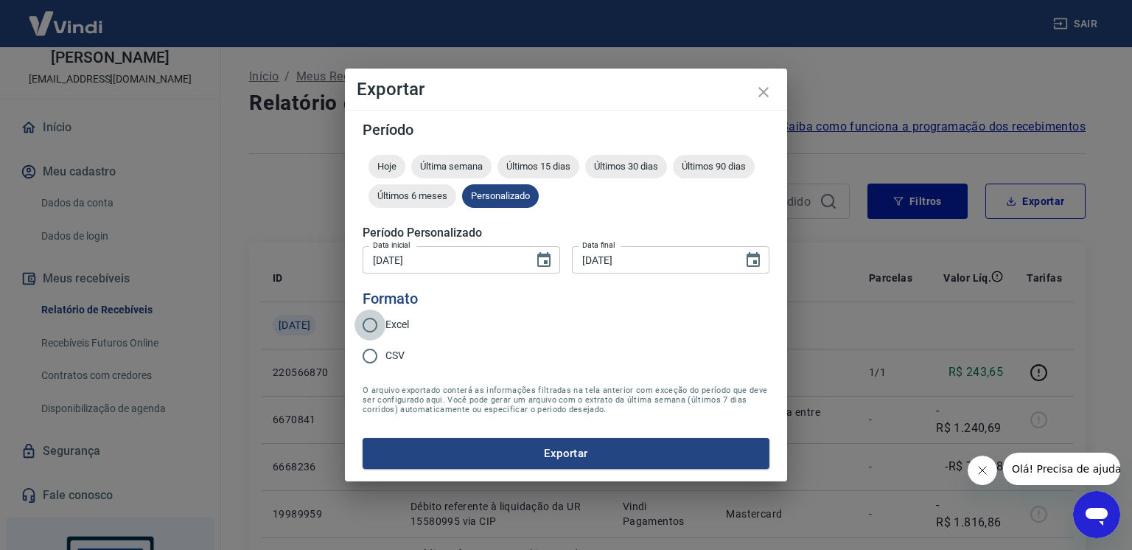
click at [371, 321] on input "Excel" at bounding box center [369, 324] width 31 height 31
radio input "true"
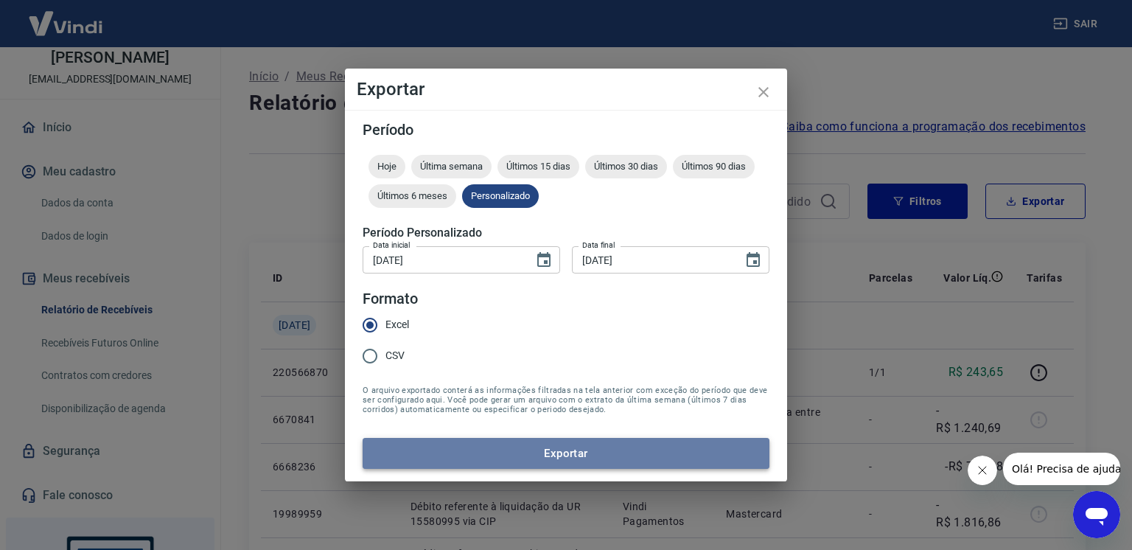
click at [644, 463] on button "Exportar" at bounding box center [566, 453] width 407 height 31
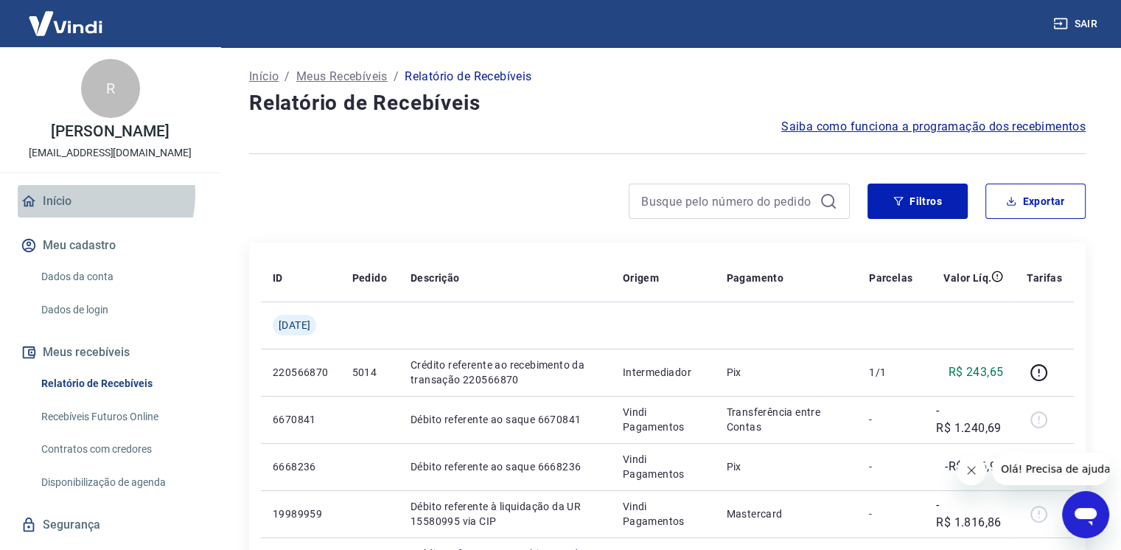
click at [86, 195] on link "Início" at bounding box center [110, 201] width 185 height 32
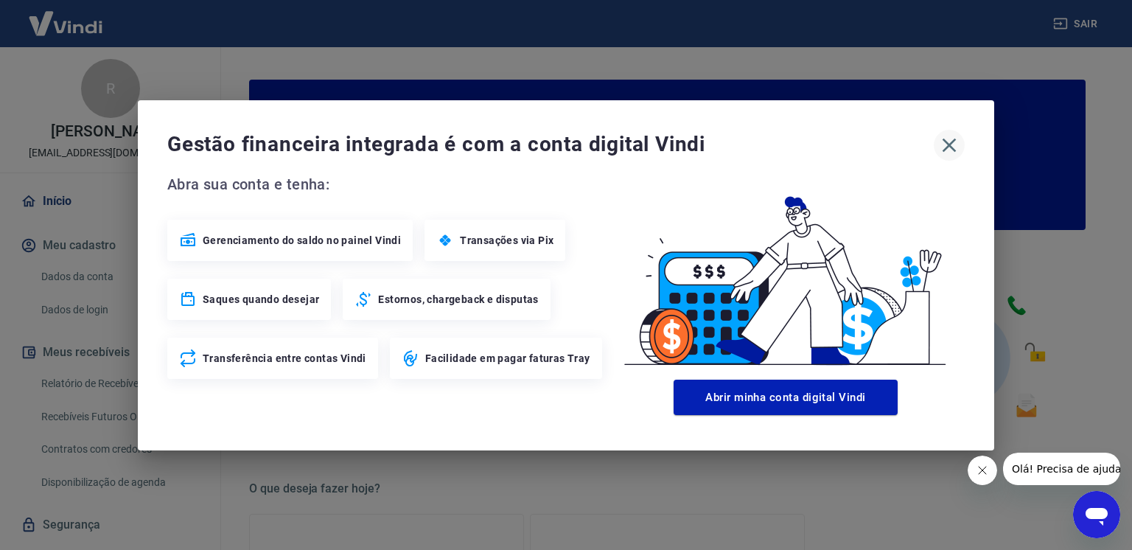
click at [943, 147] on icon "button" at bounding box center [949, 145] width 24 height 24
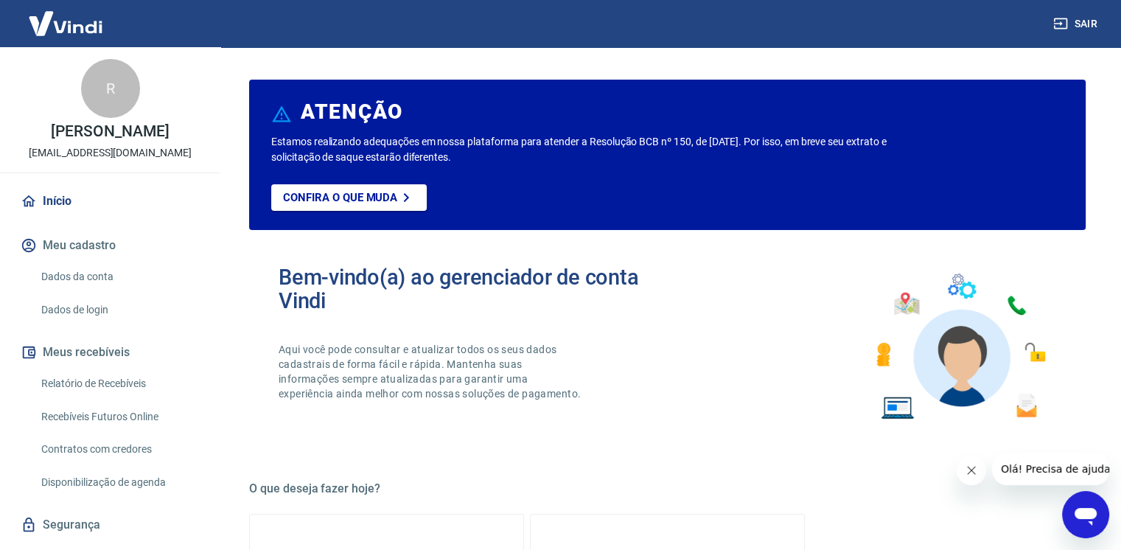
click at [100, 206] on link "Início" at bounding box center [110, 201] width 185 height 32
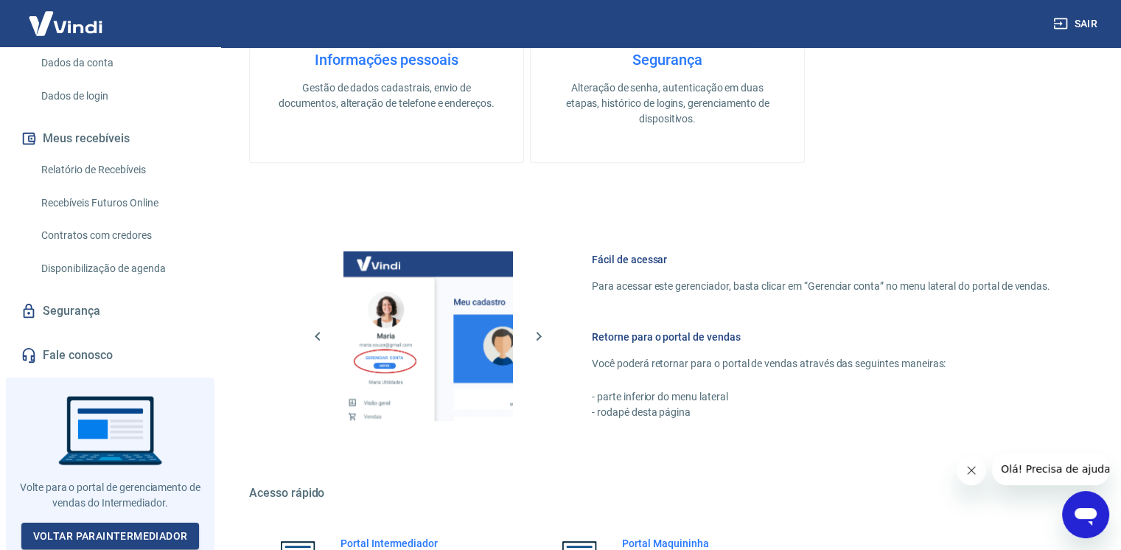
scroll to position [693, 0]
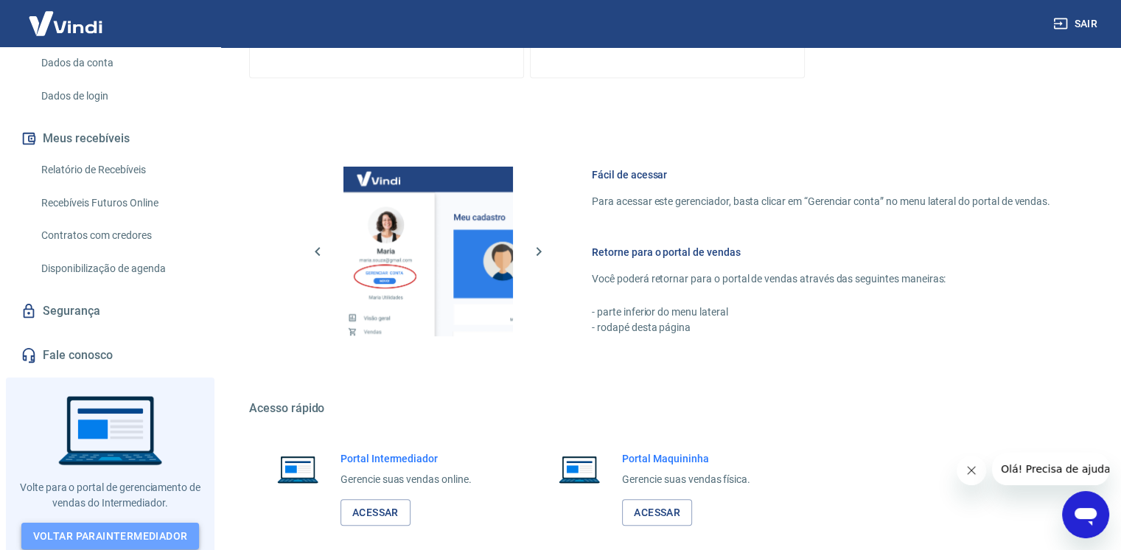
click at [116, 528] on link "Voltar para Intermediador" at bounding box center [110, 535] width 178 height 27
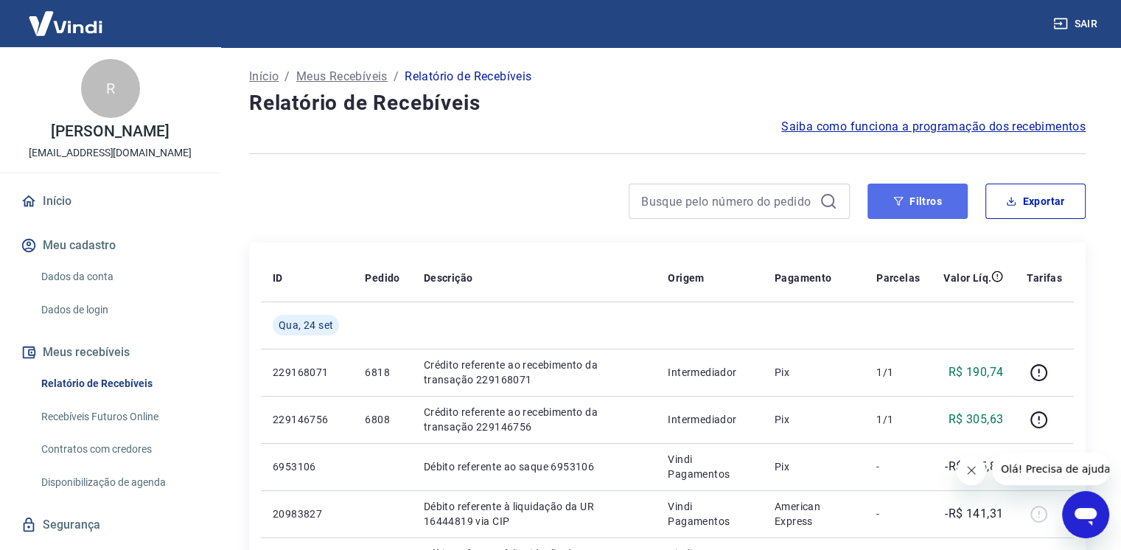
click at [931, 199] on button "Filtros" at bounding box center [917, 200] width 100 height 35
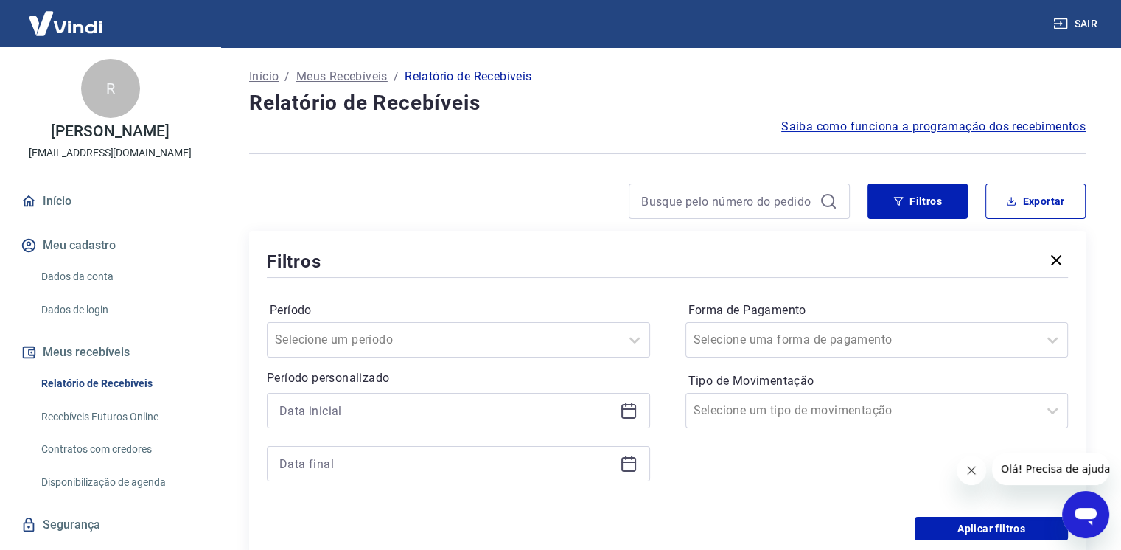
click at [629, 410] on icon at bounding box center [629, 411] width 18 height 18
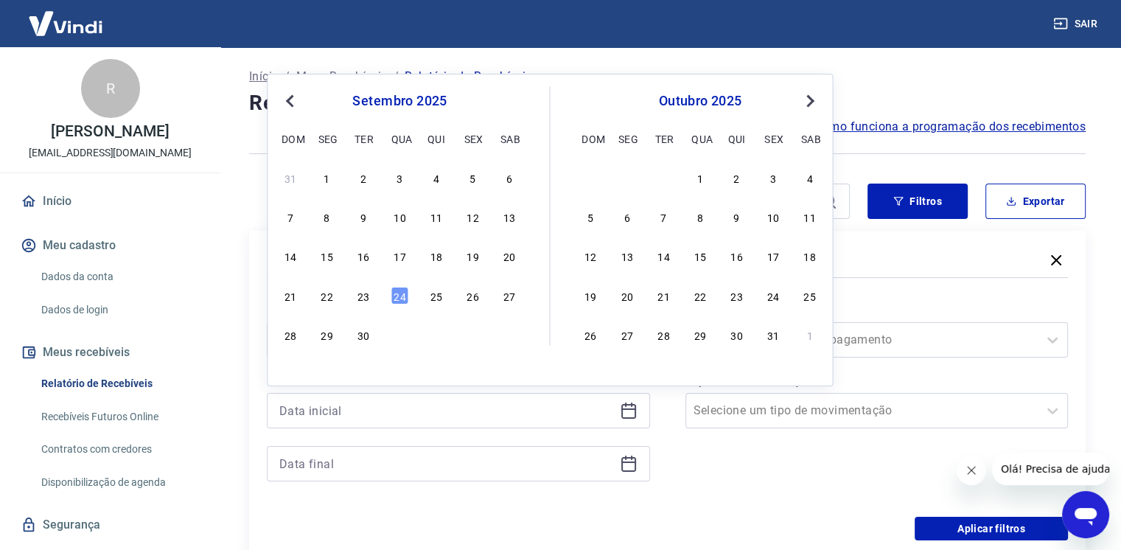
click at [291, 98] on span "Previous Month" at bounding box center [291, 100] width 0 height 17
click at [360, 171] on div "1" at bounding box center [363, 178] width 18 height 18
type input "[DATE]"
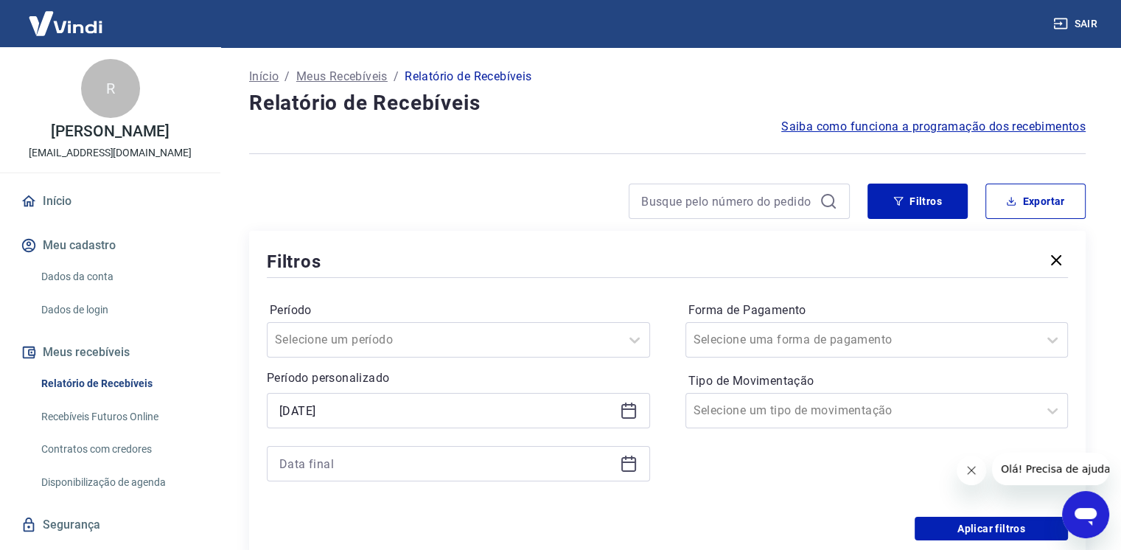
click at [625, 461] on icon at bounding box center [628, 461] width 15 height 1
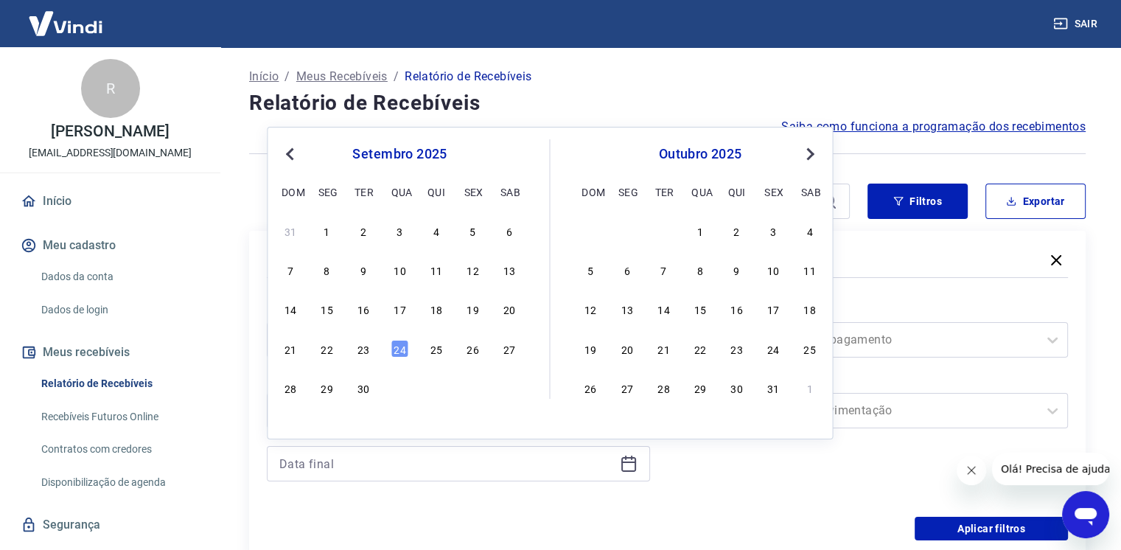
click at [291, 151] on span "Previous Month" at bounding box center [291, 153] width 0 height 17
click at [441, 388] on div "31" at bounding box center [436, 388] width 18 height 18
type input "[DATE]"
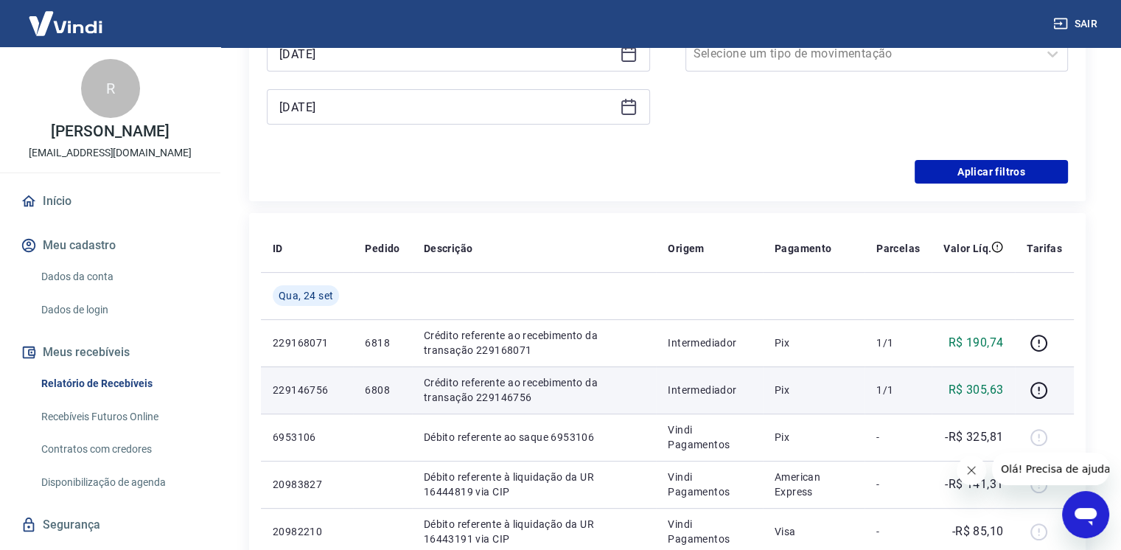
scroll to position [442, 0]
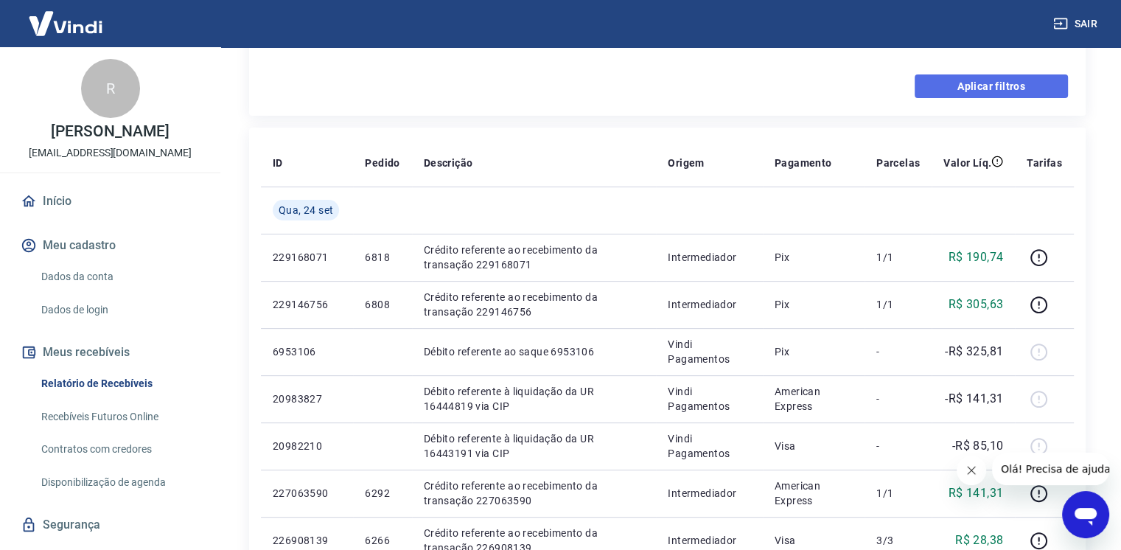
click at [1010, 86] on button "Aplicar filtros" at bounding box center [990, 86] width 153 height 24
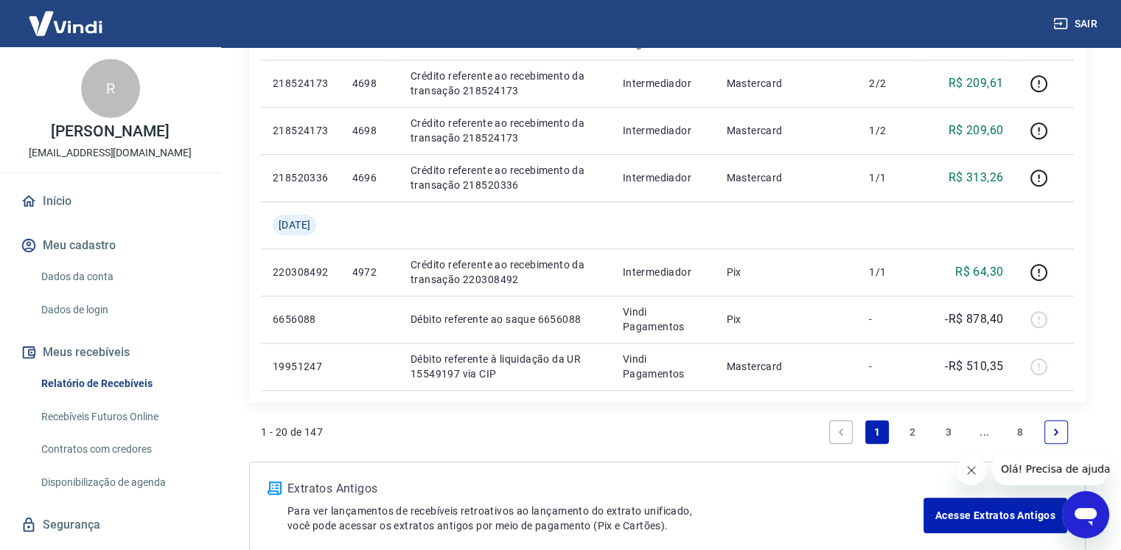
scroll to position [1078, 0]
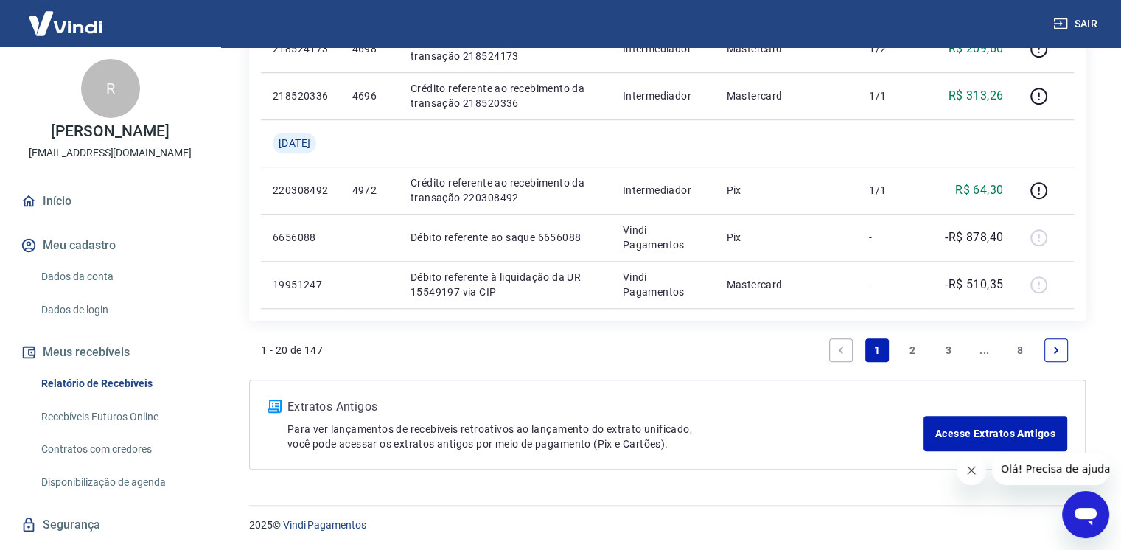
click at [914, 352] on link "2" at bounding box center [912, 350] width 24 height 24
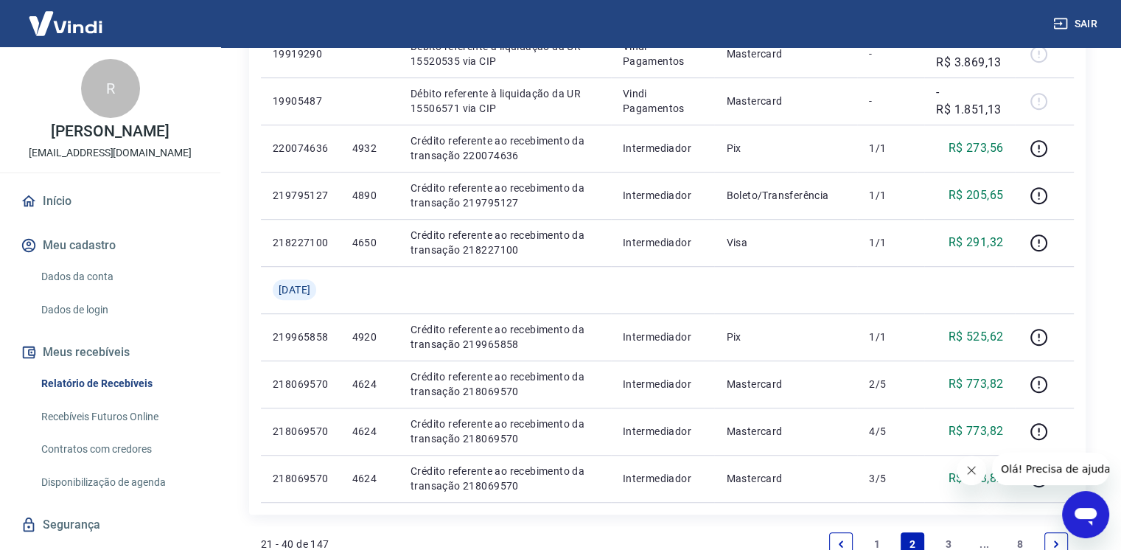
scroll to position [958, 0]
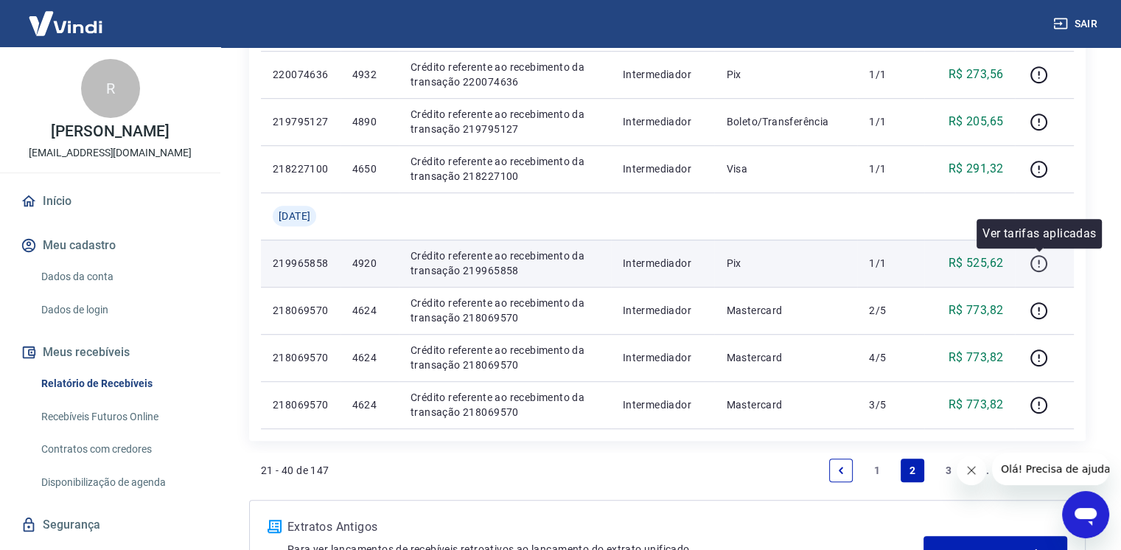
click at [1036, 265] on icon "button" at bounding box center [1038, 263] width 18 height 18
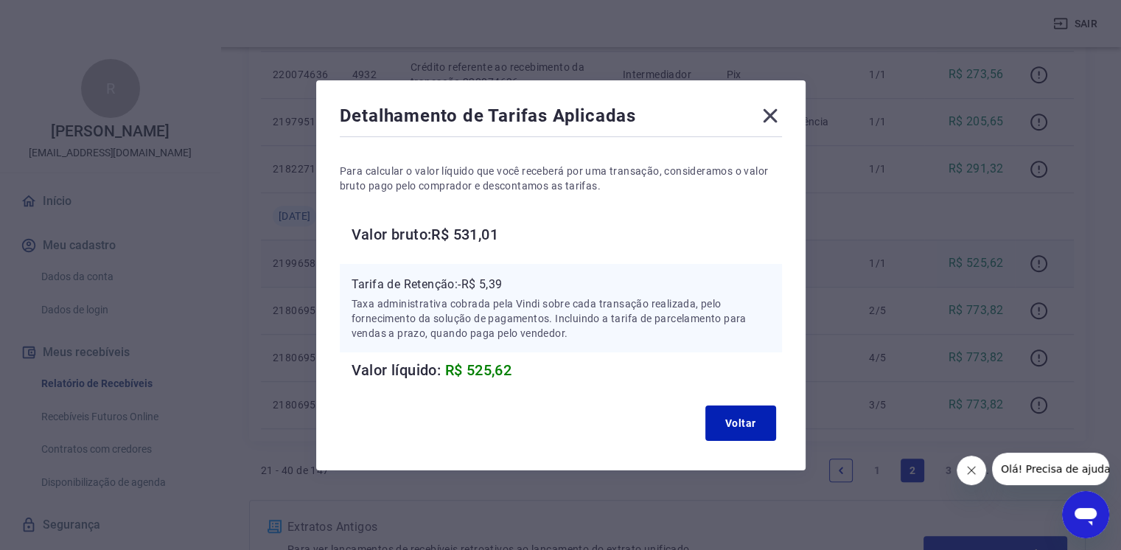
click at [772, 110] on icon at bounding box center [770, 116] width 24 height 24
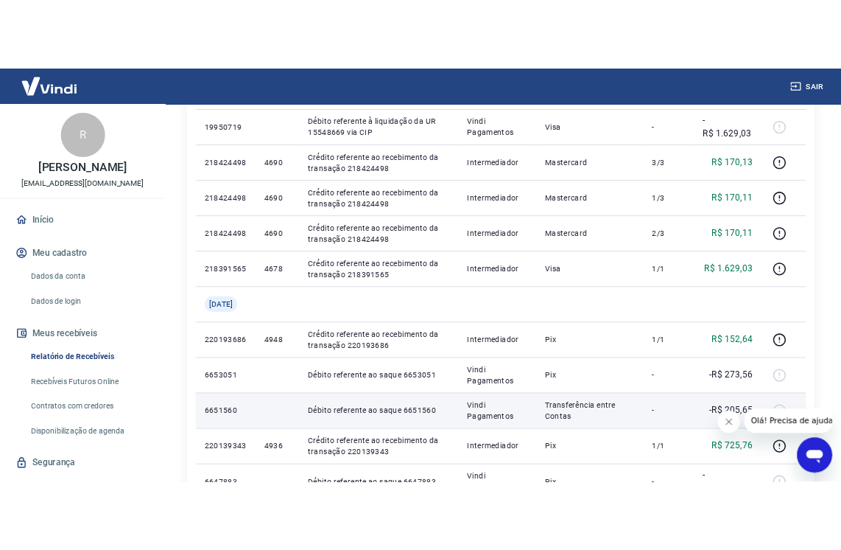
scroll to position [0, 0]
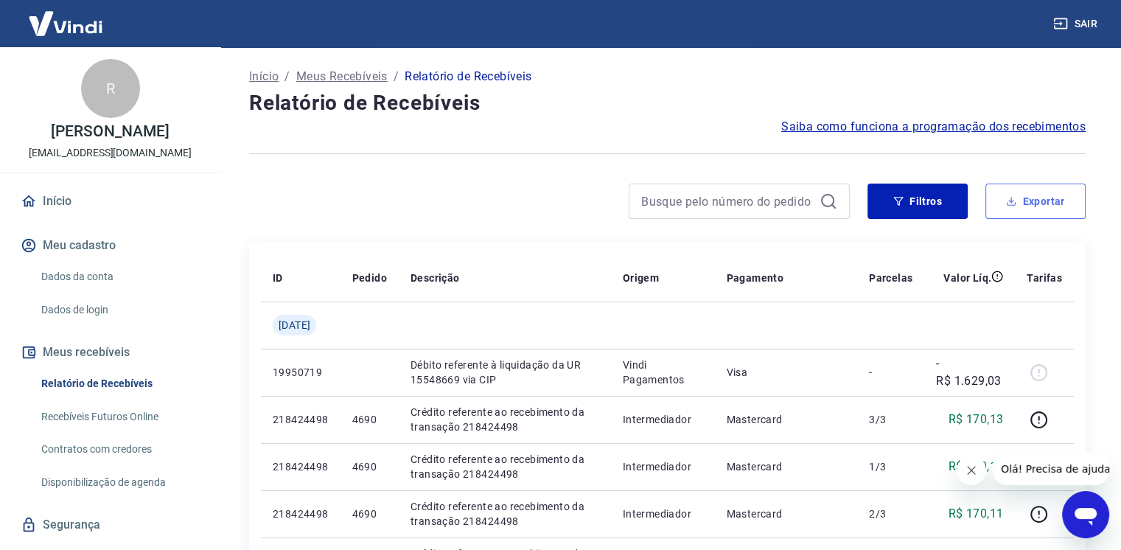
click at [1035, 200] on button "Exportar" at bounding box center [1035, 200] width 100 height 35
type input "[DATE]"
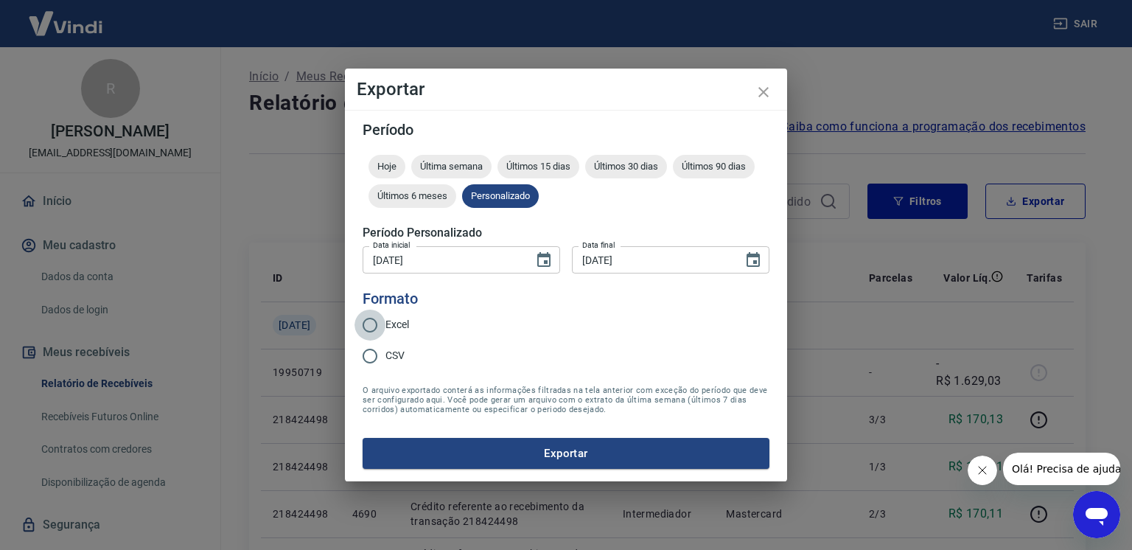
click at [365, 321] on input "Excel" at bounding box center [369, 324] width 31 height 31
radio input "true"
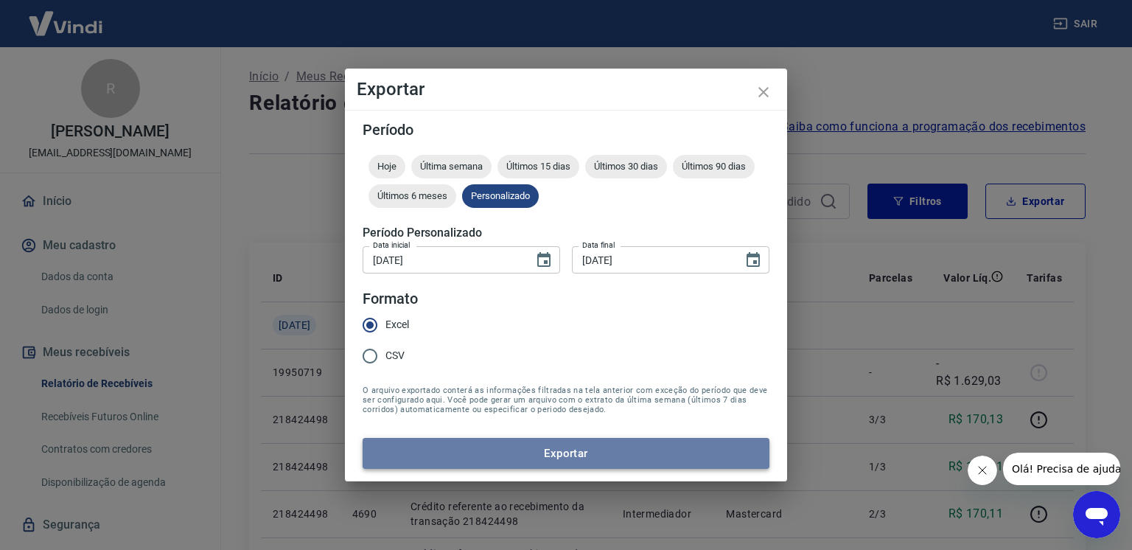
click at [619, 456] on button "Exportar" at bounding box center [566, 453] width 407 height 31
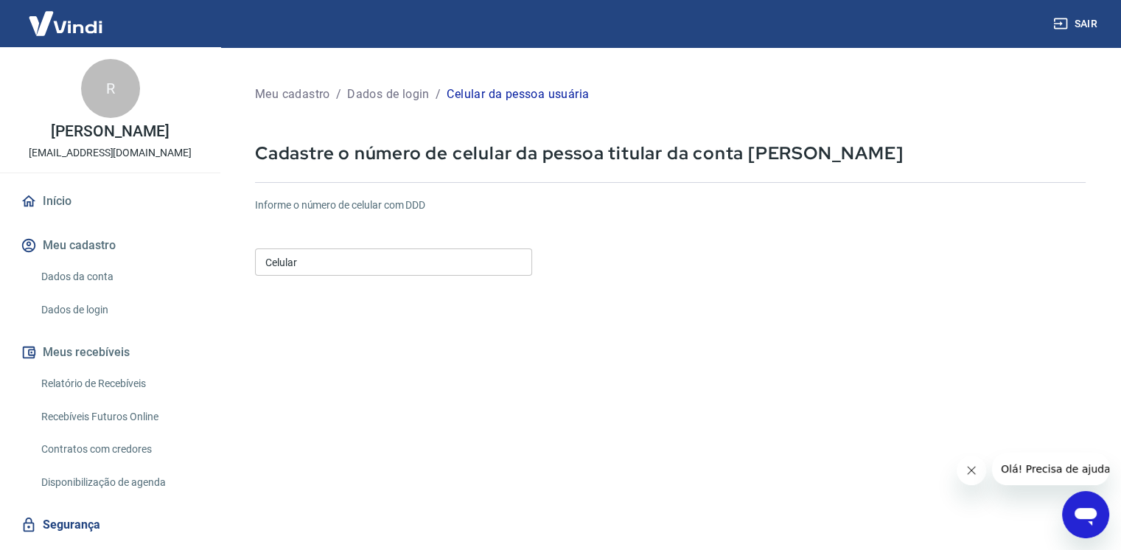
click at [323, 263] on input "Celular" at bounding box center [393, 261] width 277 height 27
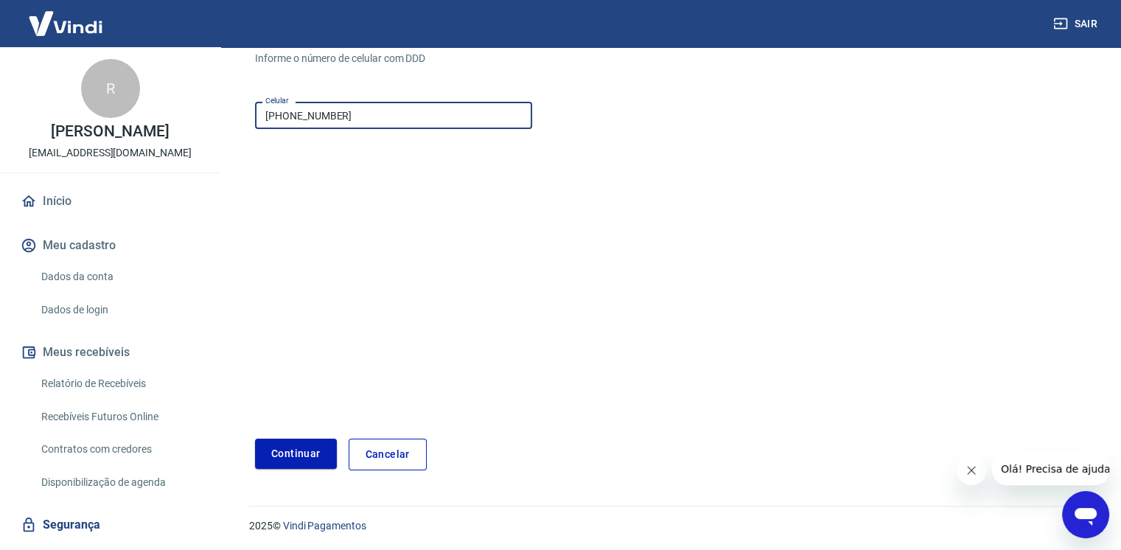
scroll to position [147, 0]
type input "[PHONE_NUMBER]"
click at [292, 452] on button "Continuar" at bounding box center [296, 453] width 82 height 30
click at [292, 449] on button "Continuar" at bounding box center [296, 453] width 82 height 30
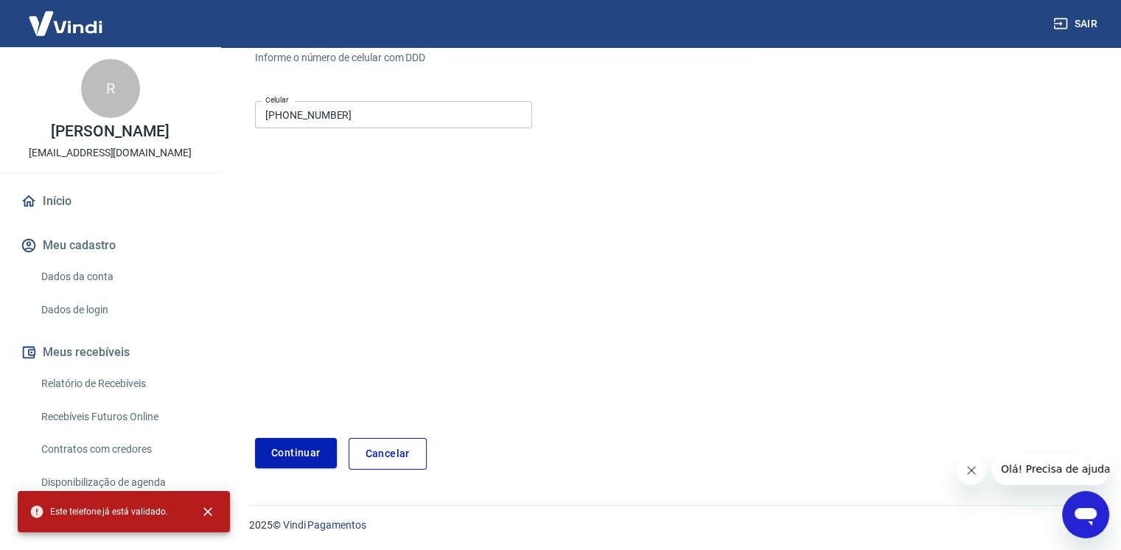
click at [112, 275] on link "Dados da conta" at bounding box center [118, 277] width 167 height 30
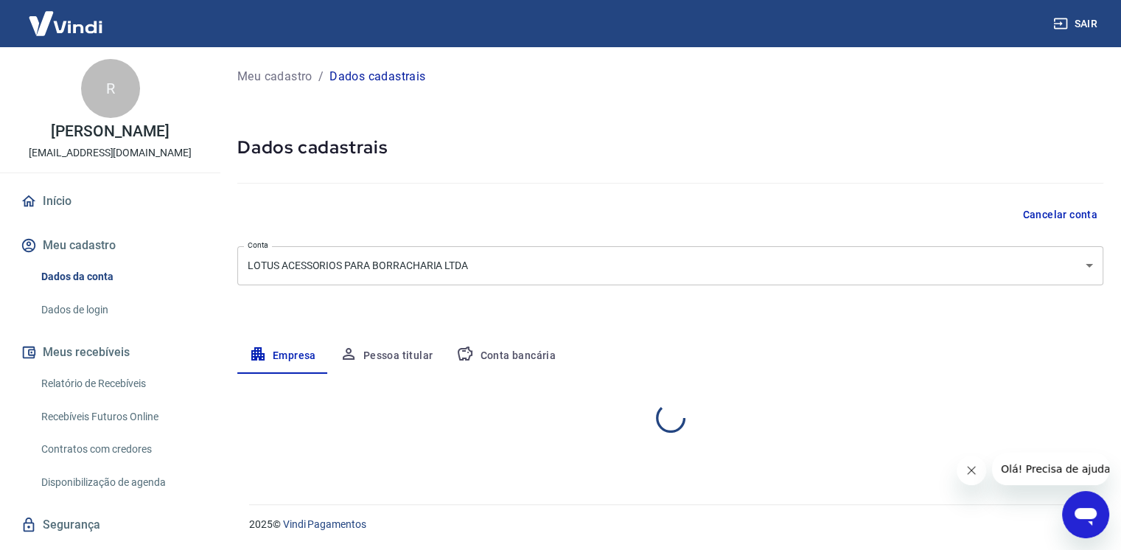
select select "PR"
select select "business"
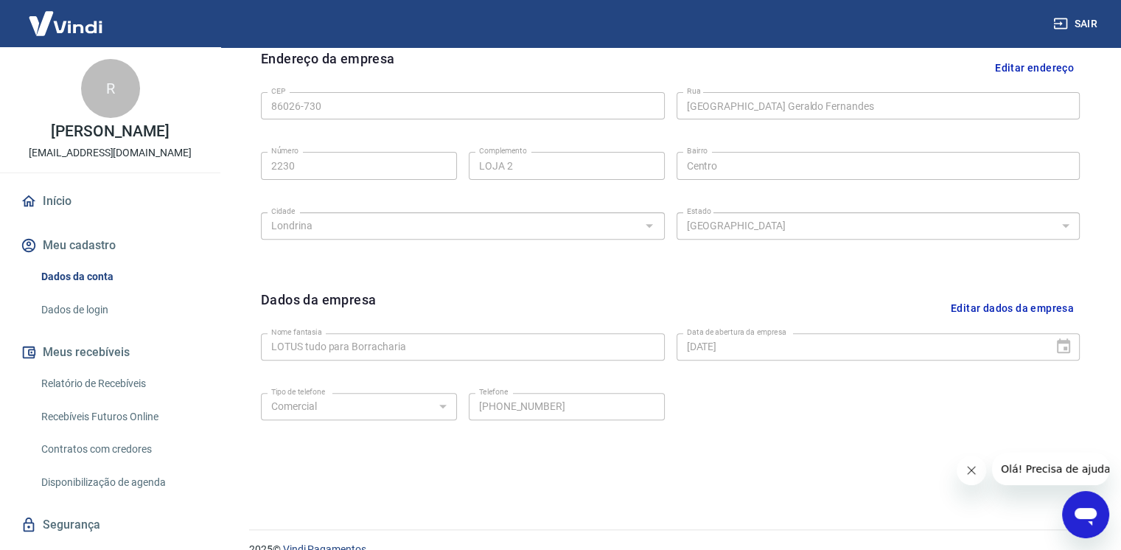
scroll to position [513, 0]
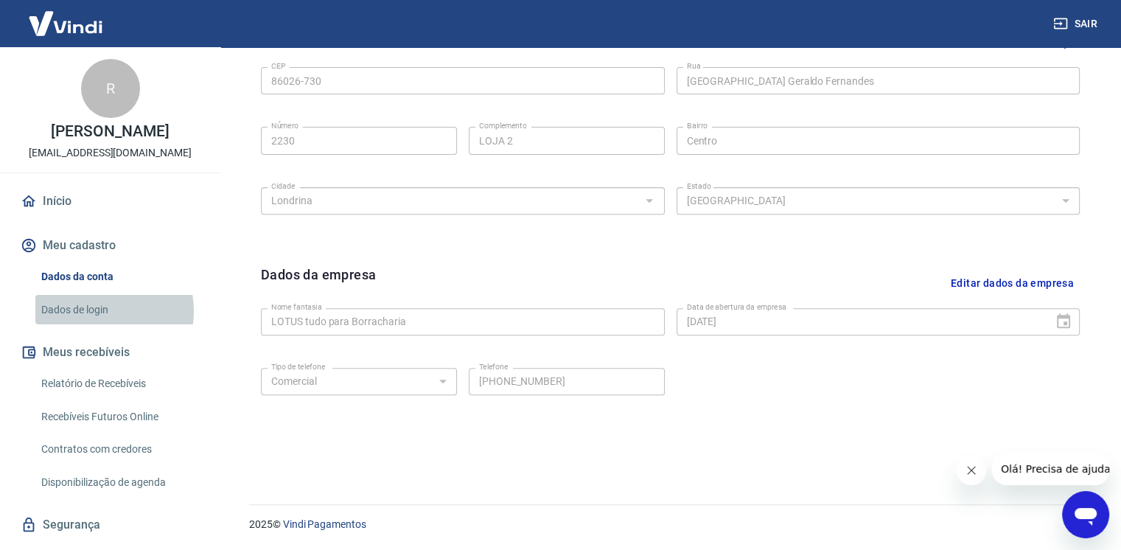
click at [96, 310] on link "Dados de login" at bounding box center [118, 310] width 167 height 30
